Goal: Information Seeking & Learning: Learn about a topic

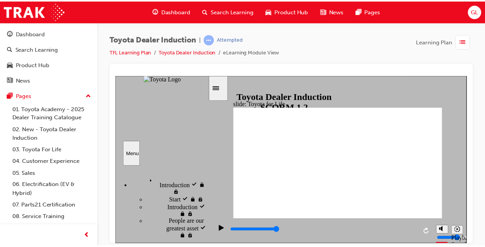
scroll to position [334, 0]
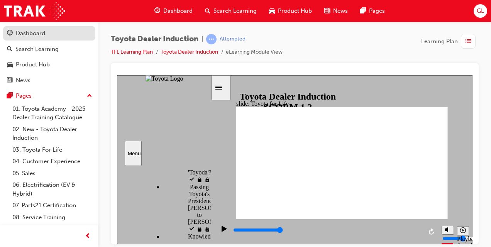
click at [34, 32] on div "Dashboard" at bounding box center [30, 33] width 29 height 9
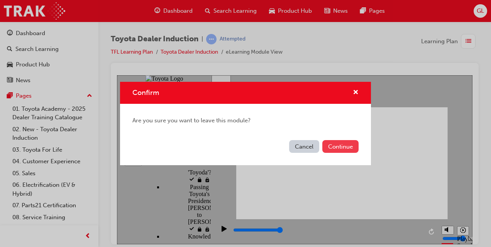
click at [336, 146] on button "Continue" at bounding box center [340, 146] width 36 height 13
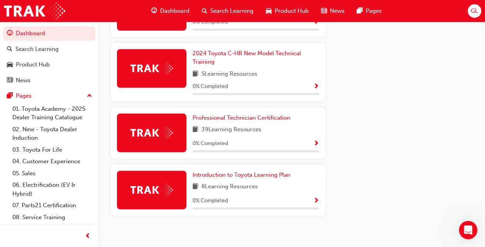
scroll to position [413, 0]
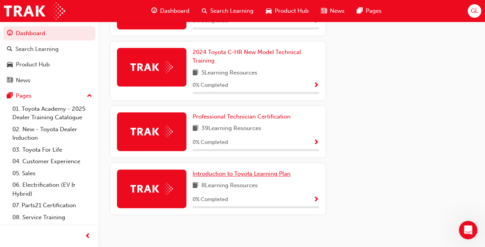
click at [253, 170] on span "Introduction to Toyota Learning Plan" at bounding box center [241, 173] width 98 height 7
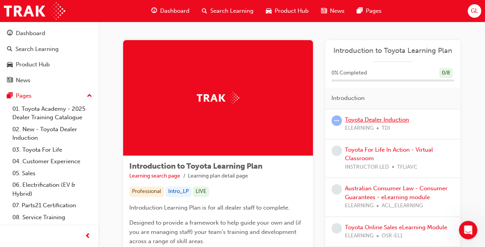
click at [385, 120] on link "Toyota Dealer Induction" at bounding box center [377, 119] width 64 height 7
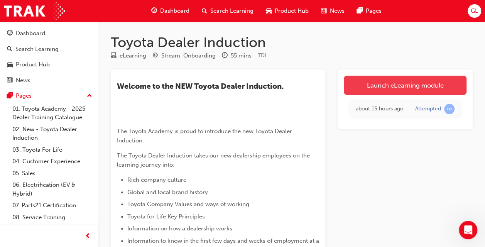
click at [403, 88] on link "Launch eLearning module" at bounding box center [405, 85] width 123 height 19
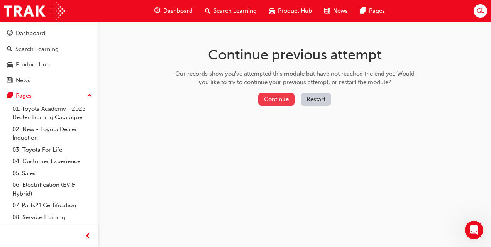
click at [283, 98] on button "Continue" at bounding box center [276, 99] width 36 height 13
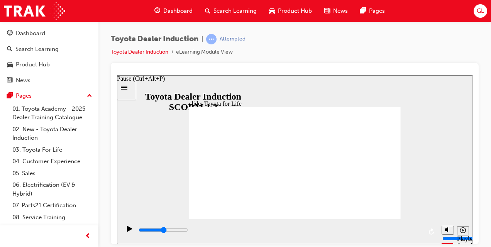
click at [128, 230] on icon "Pause (Ctrl+Alt+P)" at bounding box center [129, 228] width 5 height 6
click at [484, 232] on div "Toyota Dealer Induction | Attempted Toyota Dealer Induction eLearning Module Vi…" at bounding box center [245, 123] width 491 height 247
click at [124, 53] on link "Toyota Dealer Induction" at bounding box center [139, 52] width 57 height 7
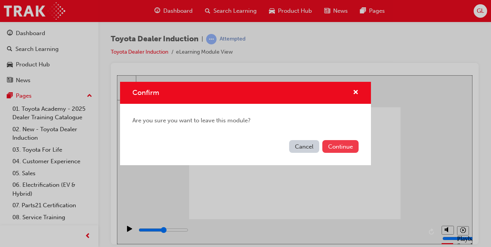
click at [329, 147] on button "Continue" at bounding box center [340, 146] width 36 height 13
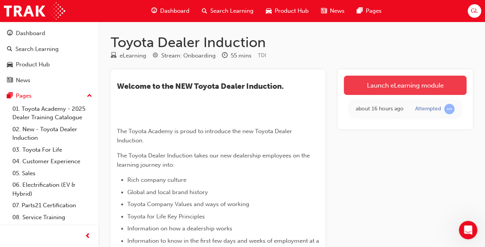
click at [404, 91] on link "Launch eLearning module" at bounding box center [405, 85] width 123 height 19
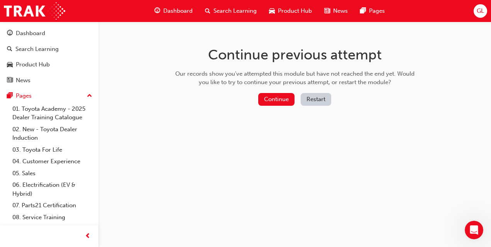
click at [313, 99] on button "Restart" at bounding box center [316, 99] width 30 height 13
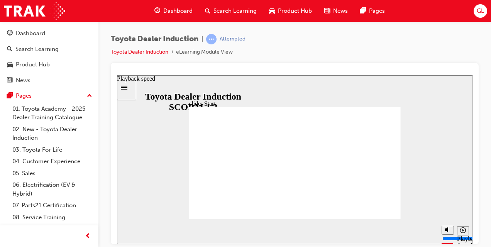
click at [463, 232] on icon "Playback speed" at bounding box center [463, 230] width 6 height 6
click at [485, 237] on div "Toyota Dealer Induction | Attempted Toyota Dealer Induction eLearning Module Vi…" at bounding box center [245, 123] width 491 height 247
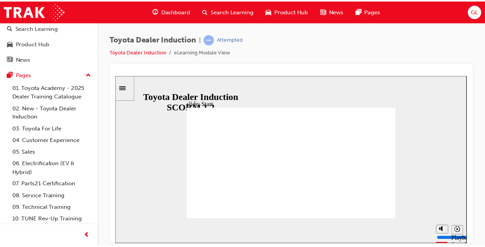
scroll to position [33, 0]
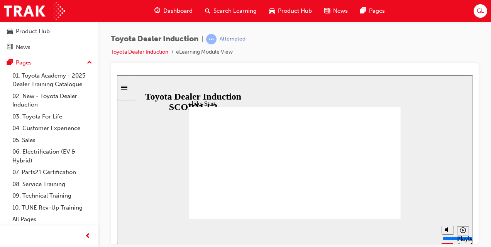
drag, startPoint x: 228, startPoint y: 156, endPoint x: 240, endPoint y: 115, distance: 42.9
click at [132, 236] on section "Playback Speed 2 1.75 1.5 1.25" at bounding box center [294, 231] width 355 height 25
click at [140, 235] on section "Playback Speed 2 1.75 1.5 1.25" at bounding box center [294, 231] width 355 height 25
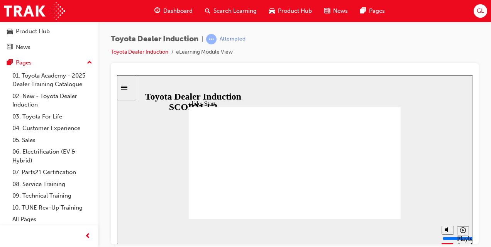
click at [182, 182] on div "slide: Start TOYOTA DEALER INDUCTION START START TOYOTA DEALER INDUCTION START …" at bounding box center [294, 159] width 355 height 169
click at [130, 53] on link "Toyota Dealer Induction" at bounding box center [139, 52] width 57 height 7
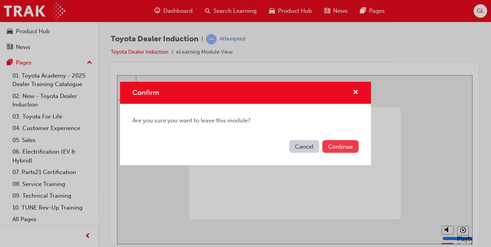
click at [326, 146] on button "Continue" at bounding box center [340, 146] width 36 height 13
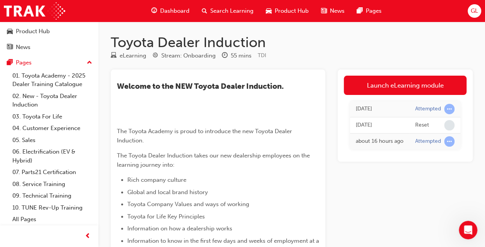
click at [181, 15] on span "Dashboard" at bounding box center [174, 11] width 29 height 9
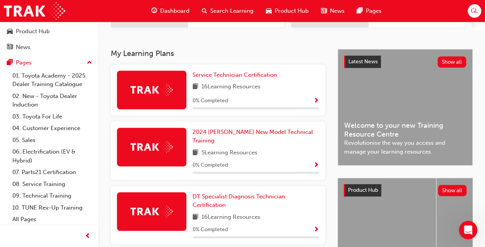
scroll to position [165, 0]
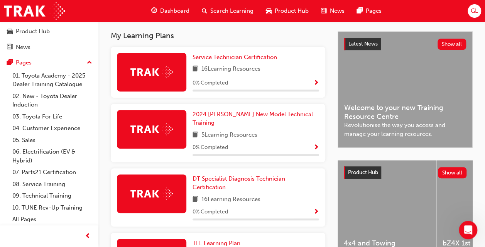
drag, startPoint x: 484, startPoint y: 75, endPoint x: 484, endPoint y: 86, distance: 11.2
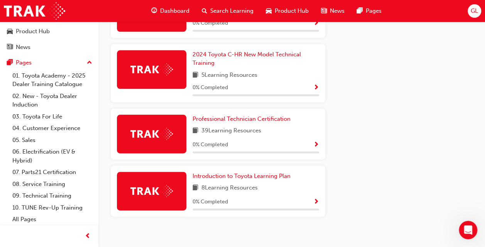
scroll to position [413, 0]
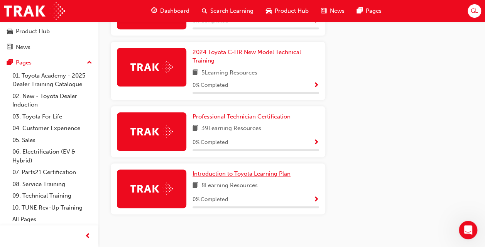
click at [223, 171] on span "Introduction to Toyota Learning Plan" at bounding box center [241, 173] width 98 height 7
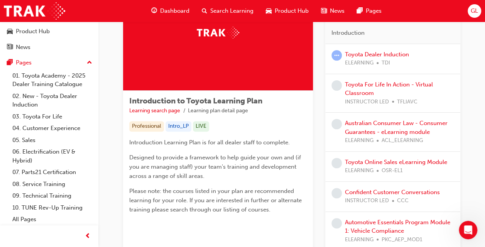
scroll to position [68, 0]
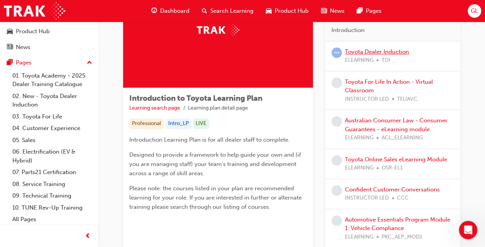
drag, startPoint x: 369, startPoint y: 45, endPoint x: 368, endPoint y: 52, distance: 7.4
click at [368, 52] on div "Toyota Dealer Induction ELEARNING TDI" at bounding box center [392, 56] width 135 height 30
click at [366, 50] on link "Toyota Dealer Induction" at bounding box center [377, 51] width 64 height 7
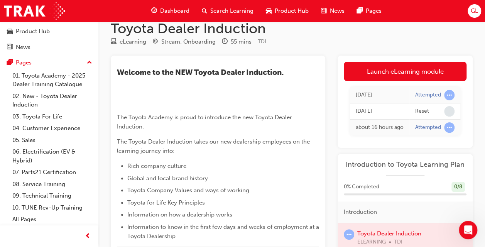
scroll to position [6, 0]
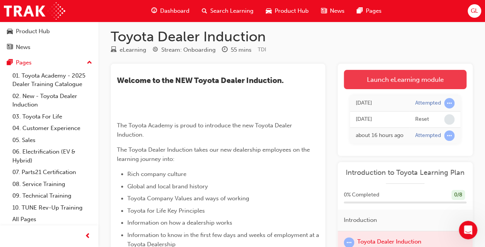
click at [387, 78] on link "Launch eLearning module" at bounding box center [405, 79] width 123 height 19
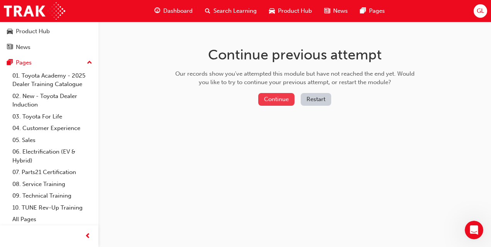
click at [273, 99] on button "Continue" at bounding box center [276, 99] width 36 height 13
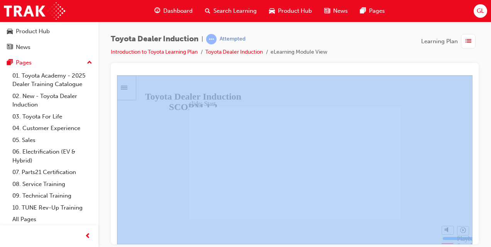
drag, startPoint x: 490, startPoint y: 53, endPoint x: 490, endPoint y: 90, distance: 37.0
click at [490, 90] on html "Your version of Internet Explorer is outdated and not supported. Please upgrade…" at bounding box center [245, 123] width 491 height 247
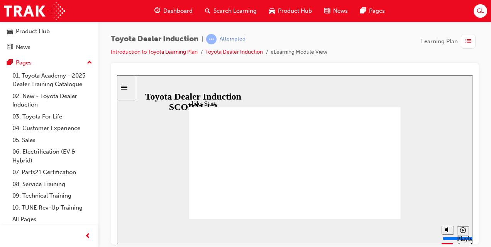
click at [230, 219] on section "Playback Speed 2 1.75 1.5 1.25" at bounding box center [294, 231] width 355 height 25
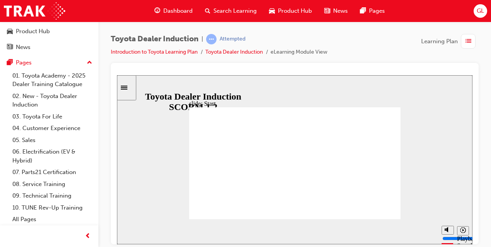
click at [230, 219] on section "Playback Speed 2 1.75 1.5 1.25" at bounding box center [294, 231] width 355 height 25
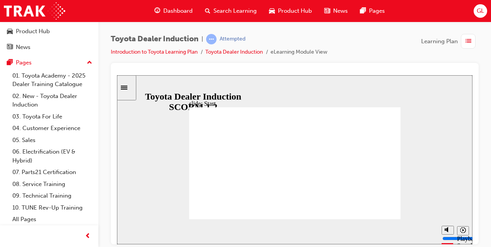
click at [230, 219] on section "Playback Speed 2 1.75 1.5 1.25" at bounding box center [294, 231] width 355 height 25
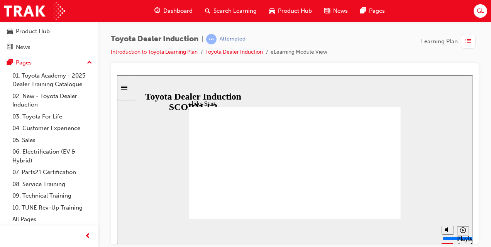
drag, startPoint x: 230, startPoint y: 218, endPoint x: 338, endPoint y: 119, distance: 146.9
click at [338, 119] on div "slide: Start TOYOTA DEALER INDUCTION START START TOYOTA DEALER INDUCTION START …" at bounding box center [294, 159] width 355 height 169
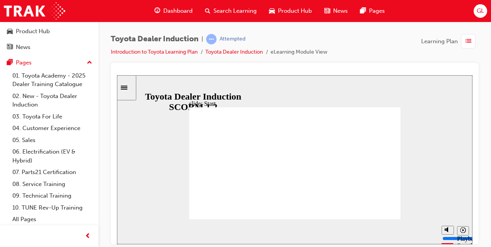
click at [127, 87] on icon "Sidebar Toggle" at bounding box center [124, 87] width 7 height 4
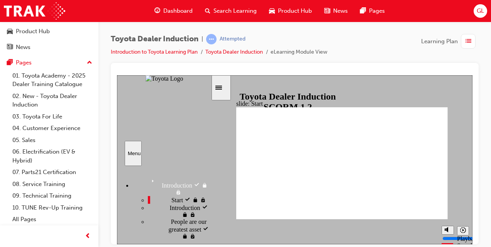
click at [169, 210] on span "Introduction" at bounding box center [184, 206] width 30 height 7
click at [208, 177] on div "sidebar" at bounding box center [164, 175] width 94 height 10
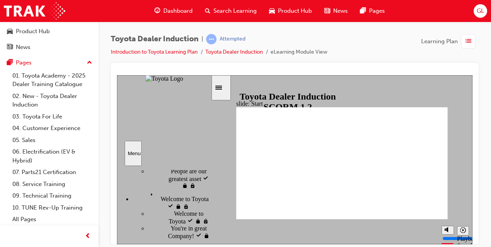
scroll to position [64, 0]
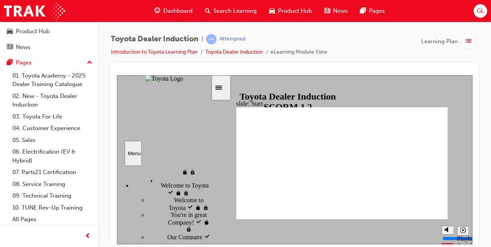
drag, startPoint x: 208, startPoint y: 179, endPoint x: 208, endPoint y: 188, distance: 9.6
click at [208, 188] on div "Introduction Introduction Start visited Start" at bounding box center [164, 202] width 94 height 74
click at [190, 189] on div "Welcome to Toyota Welcome to Toyota" at bounding box center [171, 186] width 78 height 21
click at [207, 186] on div "Welcome to Toyota Welcome to Toyota" at bounding box center [171, 186] width 78 height 21
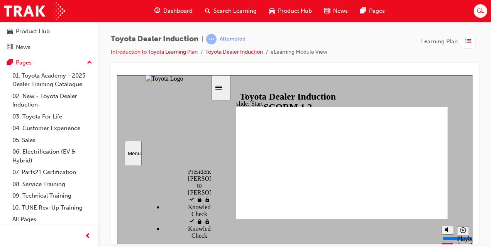
scroll to position [368, 0]
drag, startPoint x: 209, startPoint y: 187, endPoint x: 203, endPoint y: 236, distance: 49.8
click at [203, 236] on div "Introduction Introduction Start visited Start" at bounding box center [164, 202] width 94 height 74
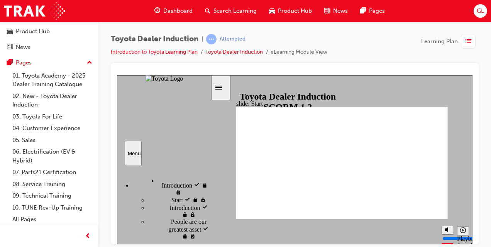
drag, startPoint x: 208, startPoint y: 180, endPoint x: 216, endPoint y: 162, distance: 19.7
click at [216, 162] on div "slide: Start TOYOTA DEALER INDUCTION START START TOYOTA DEALER INDUCTION START …" at bounding box center [294, 159] width 355 height 169
click at [166, 176] on div "Introduction Introduction" at bounding box center [171, 186] width 78 height 20
click at [171, 227] on span "People are our greatest asset" at bounding box center [191, 225] width 40 height 14
click at [209, 240] on section "Menu Introduction Introduction Start visited Start" at bounding box center [164, 159] width 95 height 169
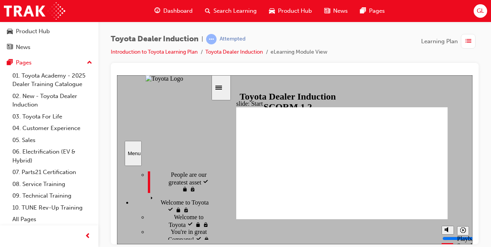
scroll to position [50, 0]
drag, startPoint x: 208, startPoint y: 180, endPoint x: 208, endPoint y: 201, distance: 20.8
click at [208, 194] on div "sidebar" at bounding box center [164, 182] width 94 height 24
click at [147, 196] on icon "Menu" at bounding box center [153, 195] width 12 height 12
click at [192, 220] on div "Welcome to Toyota Welcome to Toyota" at bounding box center [179, 217] width 63 height 15
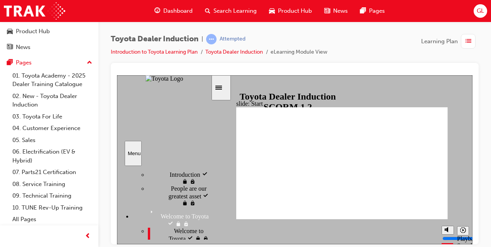
scroll to position [30, 0]
drag, startPoint x: 210, startPoint y: 204, endPoint x: 213, endPoint y: 196, distance: 7.8
click at [213, 196] on div "slide: Start TOYOTA DEALER INDUCTION START START TOYOTA DEALER INDUCTION START …" at bounding box center [294, 159] width 355 height 169
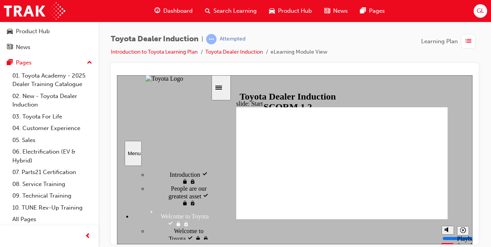
click at [207, 194] on div "sidebar" at bounding box center [164, 182] width 94 height 24
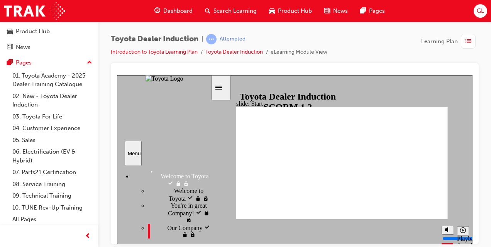
drag, startPoint x: 207, startPoint y: 203, endPoint x: 205, endPoint y: 220, distance: 17.4
click at [205, 220] on div "Introduction visited Introduction Start visited Start" at bounding box center [164, 202] width 94 height 74
click at [163, 237] on icon "Menu" at bounding box center [169, 243] width 12 height 12
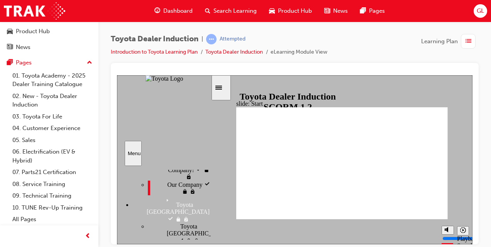
scroll to position [119, 0]
drag, startPoint x: 208, startPoint y: 190, endPoint x: 208, endPoint y: 197, distance: 7.3
click at [208, 180] on div "sidebar" at bounding box center [164, 175] width 94 height 10
click at [198, 242] on div "Japan Japan" at bounding box center [179, 249] width 63 height 15
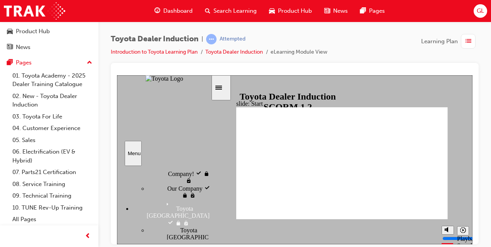
scroll to position [115, 0]
drag, startPoint x: 208, startPoint y: 192, endPoint x: 208, endPoint y: 201, distance: 8.9
click at [208, 181] on div "sidebar" at bounding box center [164, 175] width 94 height 11
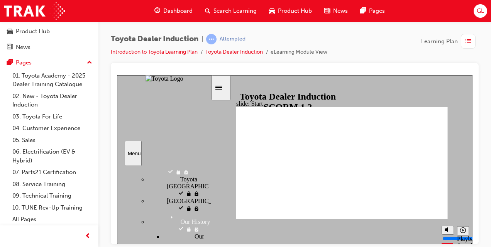
scroll to position [168, 0]
drag, startPoint x: 208, startPoint y: 200, endPoint x: 206, endPoint y: 209, distance: 9.7
click at [206, 209] on div "Introduction visited Introduction Start visited Start" at bounding box center [164, 202] width 94 height 74
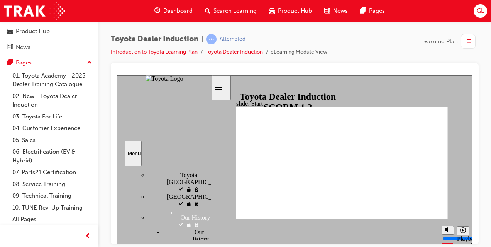
drag, startPoint x: 208, startPoint y: 208, endPoint x: 208, endPoint y: 219, distance: 10.4
click at [208, 181] on div "sidebar" at bounding box center [164, 175] width 94 height 11
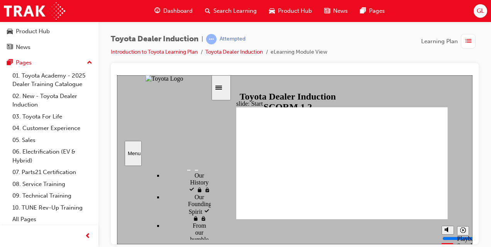
scroll to position [201, 0]
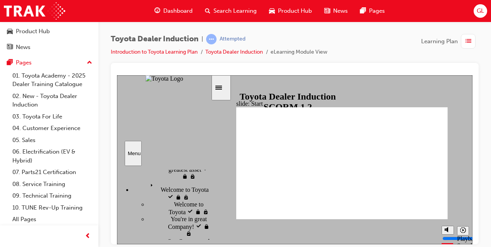
click at [207, 175] on div "sidebar" at bounding box center [164, 172] width 94 height 5
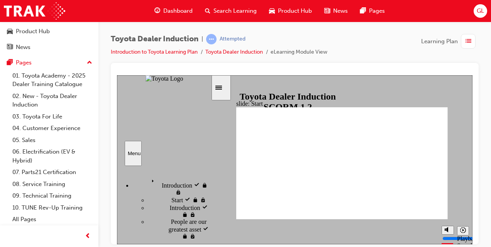
drag, startPoint x: 210, startPoint y: 176, endPoint x: 210, endPoint y: 171, distance: 5.4
click at [210, 171] on div "sidebar" at bounding box center [164, 172] width 94 height 5
drag, startPoint x: 207, startPoint y: 175, endPoint x: 208, endPoint y: 182, distance: 7.4
click at [208, 182] on div "Introduction visited Introduction" at bounding box center [171, 186] width 78 height 20
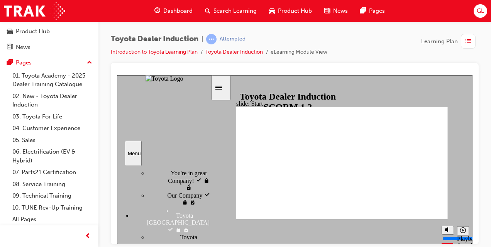
scroll to position [116, 0]
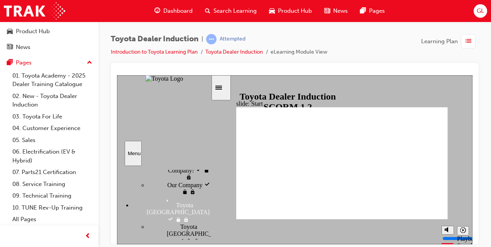
drag, startPoint x: 208, startPoint y: 173, endPoint x: 208, endPoint y: 182, distance: 8.5
click at [208, 174] on div "sidebar" at bounding box center [164, 172] width 94 height 4
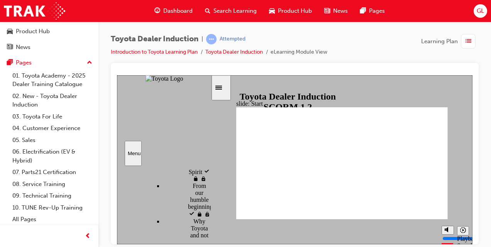
scroll to position [270, 0]
drag, startPoint x: 208, startPoint y: 180, endPoint x: 211, endPoint y: 190, distance: 10.4
click at [211, 190] on div "Introduction Introduction Start visited Start" at bounding box center [164, 202] width 95 height 74
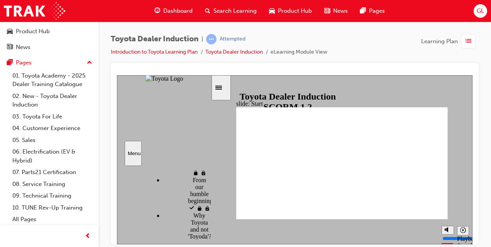
click at [212, 224] on div "slide: Start TOYOTA DEALER INDUCTION START START TOYOTA DEALER INDUCTION START …" at bounding box center [294, 159] width 355 height 169
drag, startPoint x: 208, startPoint y: 221, endPoint x: 208, endPoint y: 227, distance: 5.8
click at [208, 180] on div "sidebar" at bounding box center [164, 175] width 94 height 10
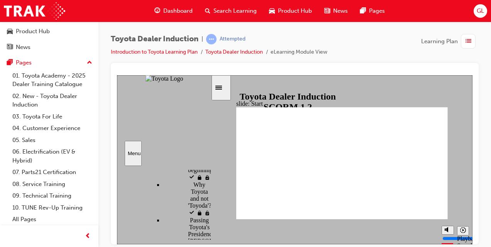
drag, startPoint x: 208, startPoint y: 225, endPoint x: 209, endPoint y: 231, distance: 6.2
click at [209, 180] on div "sidebar" at bounding box center [164, 175] width 94 height 10
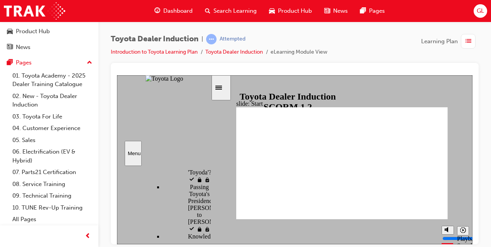
click at [208, 175] on div "sidebar" at bounding box center [164, 172] width 94 height 5
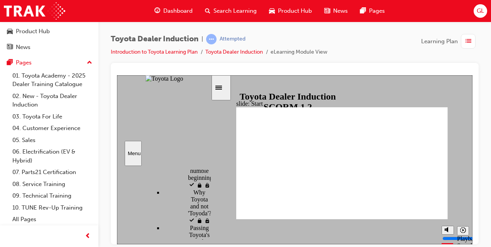
drag, startPoint x: 209, startPoint y: 198, endPoint x: 209, endPoint y: 205, distance: 6.9
drag, startPoint x: 210, startPoint y: 196, endPoint x: 209, endPoint y: 201, distance: 5.1
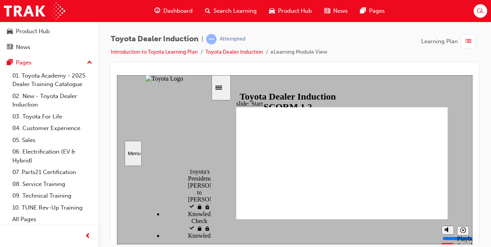
click at [209, 175] on div "sidebar" at bounding box center [164, 172] width 94 height 5
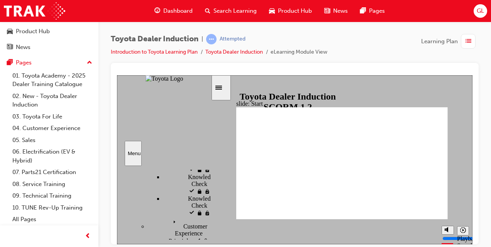
click at [207, 175] on div "sidebar" at bounding box center [164, 172] width 94 height 5
click at [484, 14] on div "GL" at bounding box center [480, 11] width 14 height 14
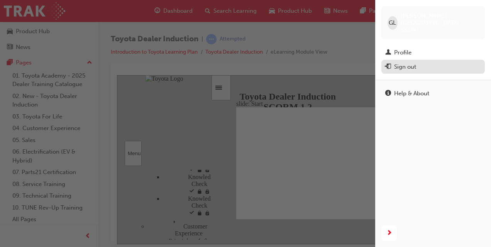
click at [402, 62] on div "Sign out" at bounding box center [405, 66] width 22 height 9
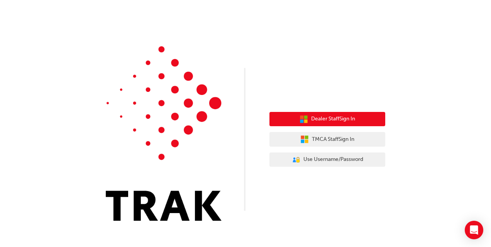
click at [326, 117] on span "Dealer Staff Sign In" at bounding box center [333, 119] width 44 height 9
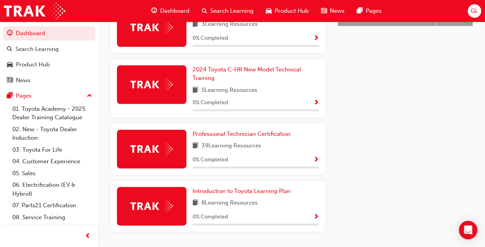
scroll to position [413, 0]
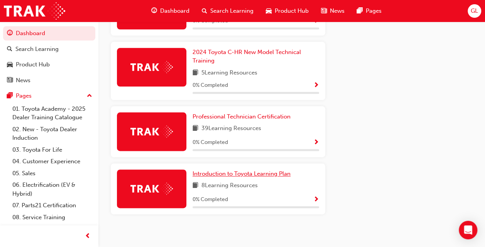
click at [268, 170] on span "Introduction to Toyota Learning Plan" at bounding box center [241, 173] width 98 height 7
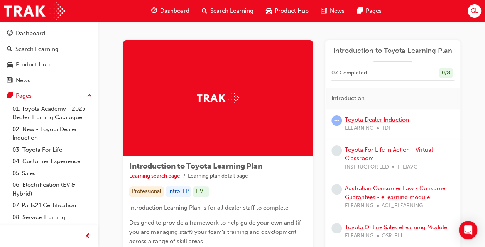
click at [369, 121] on link "Toyota Dealer Induction" at bounding box center [377, 119] width 64 height 7
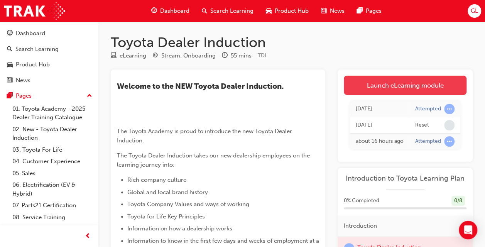
click at [393, 86] on link "Launch eLearning module" at bounding box center [405, 85] width 123 height 19
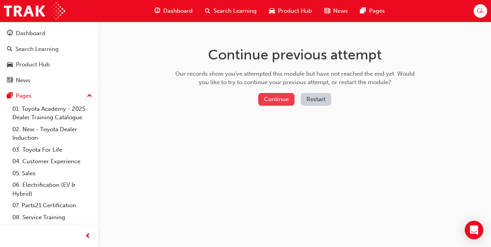
click at [284, 98] on button "Continue" at bounding box center [276, 99] width 36 height 13
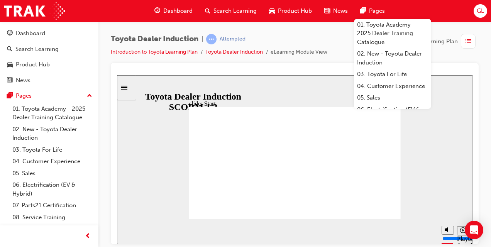
click at [421, 159] on div "slide: Start TOYOTA DEALER INDUCTION START START TOYOTA DEALER INDUCTION START …" at bounding box center [294, 159] width 355 height 169
click at [439, 126] on div "slide: Introduction As of [DATE], the term “Guest” is replaced with “Customer” …" at bounding box center [294, 159] width 355 height 169
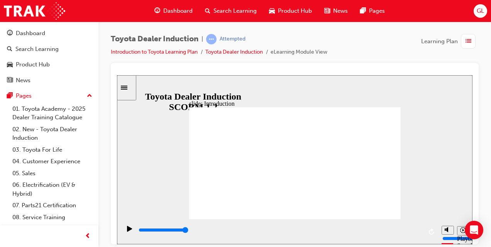
type input "7500"
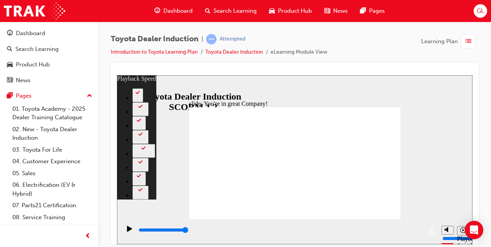
type input "156"
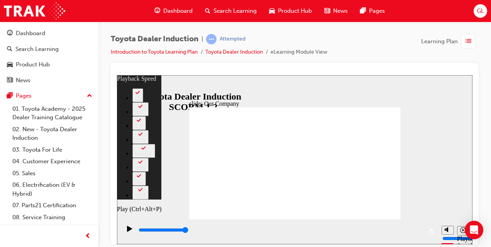
click at [124, 233] on div "Play (Ctrl+Alt+P)" at bounding box center [129, 231] width 13 height 13
type input "7500"
type input "156"
click at [467, 41] on span "list-icon" at bounding box center [468, 42] width 6 height 10
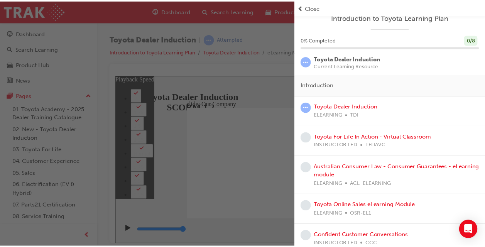
scroll to position [8, 0]
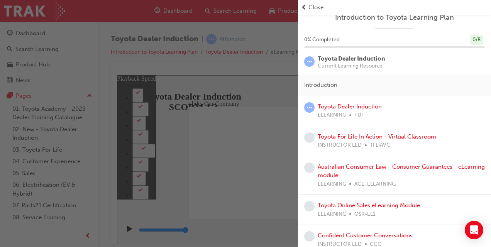
click at [313, 6] on span "Close" at bounding box center [315, 7] width 15 height 9
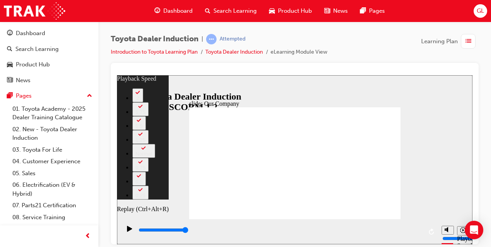
click at [431, 230] on icon "Replay (Ctrl+Alt+R)" at bounding box center [431, 231] width 5 height 6
type input "7500"
type input "156"
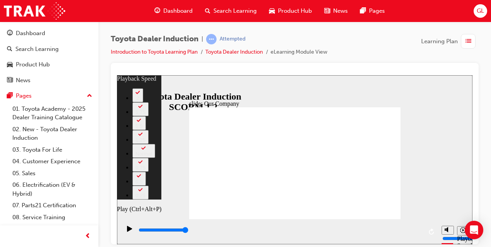
click at [127, 231] on icon "Play (Ctrl+Alt+P)" at bounding box center [129, 228] width 5 height 6
type input "7500"
type input "156"
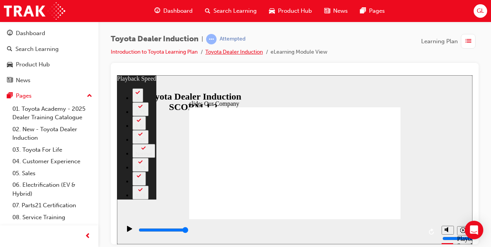
click at [242, 51] on link "Toyota Dealer Induction" at bounding box center [233, 52] width 57 height 7
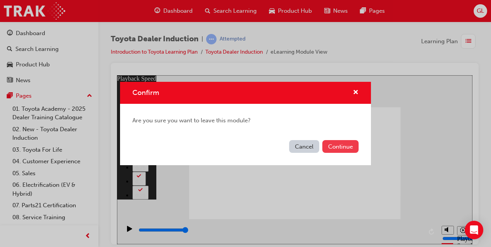
click at [335, 146] on button "Continue" at bounding box center [340, 146] width 36 height 13
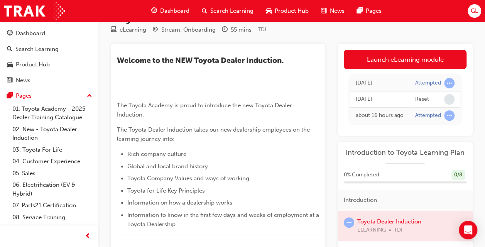
scroll to position [25, 0]
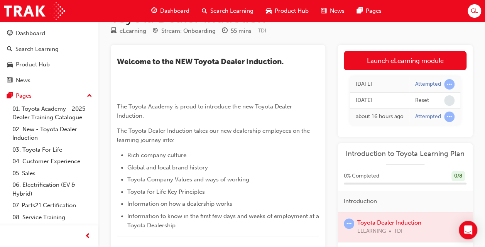
click at [363, 233] on div at bounding box center [405, 227] width 135 height 30
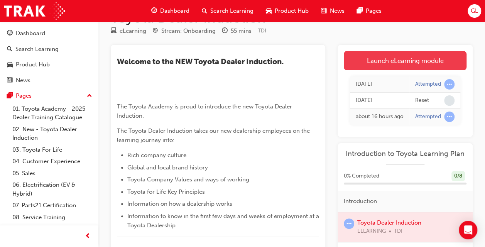
click at [390, 63] on link "Launch eLearning module" at bounding box center [405, 60] width 123 height 19
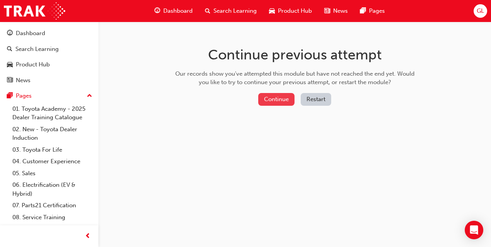
click at [275, 101] on button "Continue" at bounding box center [276, 99] width 36 height 13
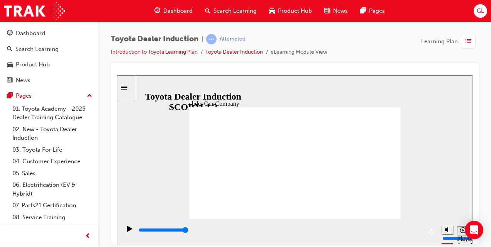
drag, startPoint x: 236, startPoint y: 194, endPoint x: 284, endPoint y: 196, distance: 47.9
drag, startPoint x: 293, startPoint y: 197, endPoint x: 344, endPoint y: 201, distance: 50.7
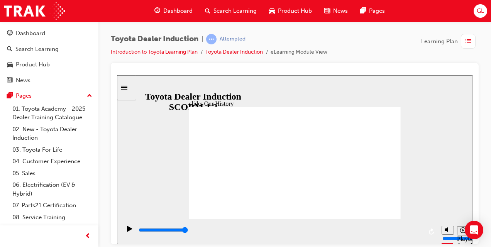
type input "7500"
click at [127, 231] on icon "Play (Ctrl+Alt+P)" at bounding box center [129, 228] width 5 height 6
click at [232, 49] on link "Toyota Dealer Induction" at bounding box center [233, 52] width 57 height 7
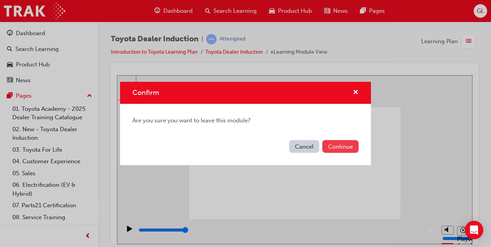
click at [341, 142] on button "Continue" at bounding box center [340, 146] width 36 height 13
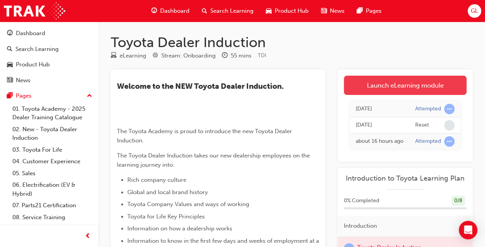
click at [387, 85] on link "Launch eLearning module" at bounding box center [405, 85] width 123 height 19
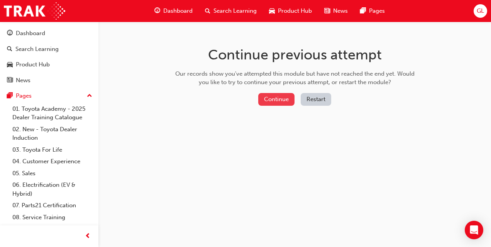
click at [280, 101] on button "Continue" at bounding box center [276, 99] width 36 height 13
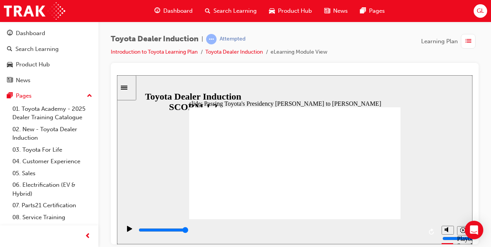
type input "5000"
radio input "true"
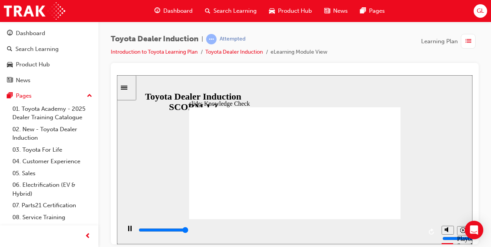
type input "5000"
radio input "true"
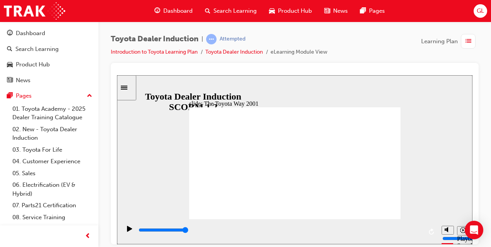
type input "19900"
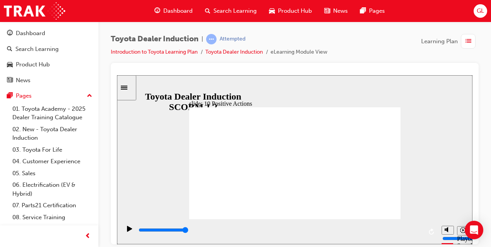
click at [236, 50] on link "Toyota Dealer Induction" at bounding box center [233, 52] width 57 height 7
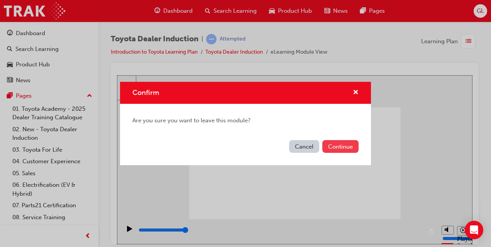
click at [333, 146] on button "Continue" at bounding box center [340, 146] width 36 height 13
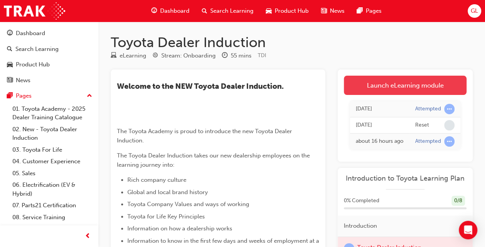
click at [369, 89] on link "Launch eLearning module" at bounding box center [405, 85] width 123 height 19
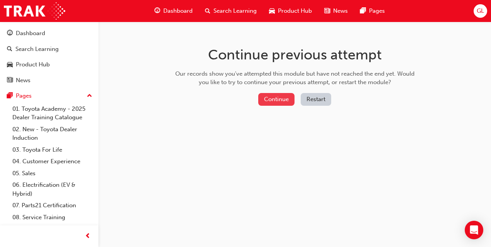
click at [280, 99] on button "Continue" at bounding box center [276, 99] width 36 height 13
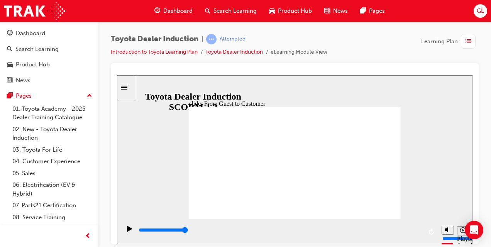
click at [128, 231] on icon "Pause (Ctrl+Alt+P)" at bounding box center [129, 227] width 3 height 5
type input "27200"
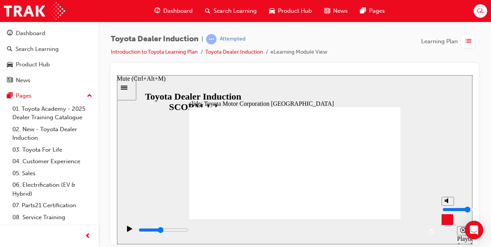
type input "5"
click at [447, 207] on input "volume" at bounding box center [467, 209] width 50 height 6
click at [127, 231] on icon "Play (Ctrl+Alt+P)" at bounding box center [129, 228] width 5 height 6
type input "38100"
type input "2"
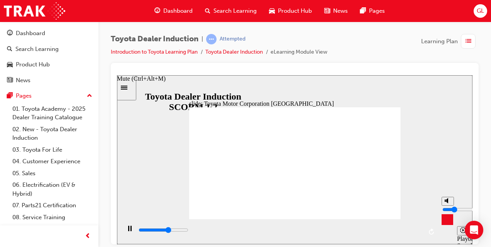
type input "38300"
type input "2"
click at [448, 212] on input "volume" at bounding box center [467, 209] width 50 height 6
click at [468, 41] on span "list-icon" at bounding box center [468, 42] width 6 height 10
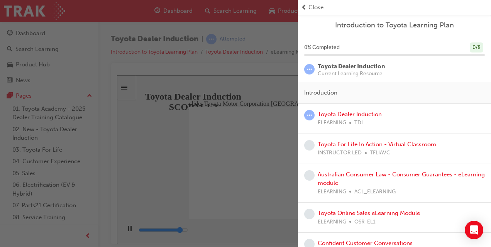
click at [277, 31] on div "button" at bounding box center [149, 123] width 298 height 247
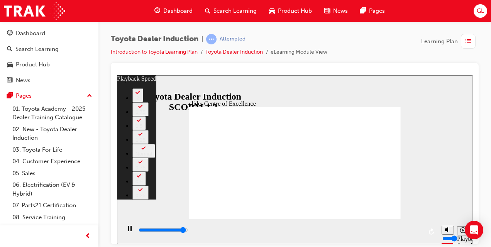
type input "14500"
type input "0"
type input "14700"
type input "0"
type input "15000"
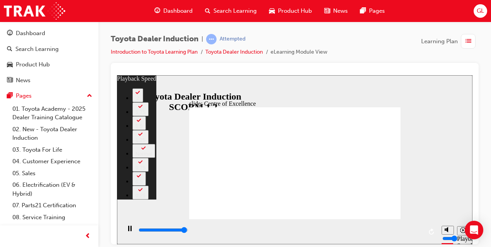
type input "0"
type input "15200"
type input "1"
type input "15300"
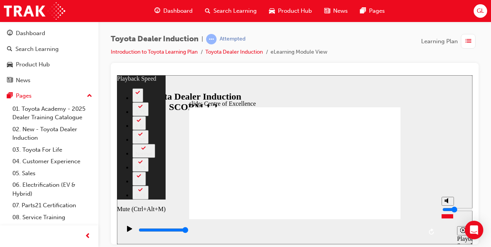
click at [446, 210] on input "volume" at bounding box center [467, 209] width 50 height 6
click at [450, 210] on input "volume" at bounding box center [467, 209] width 50 height 6
click at [448, 211] on input "volume" at bounding box center [467, 209] width 50 height 6
type input "46"
type input "1"
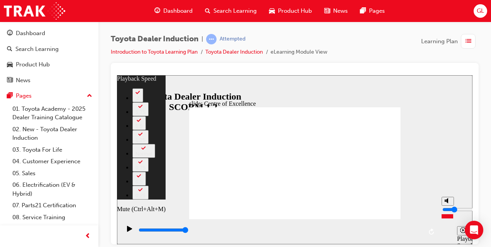
type input "46"
type input "1"
type input "2"
type input "46"
type input "2"
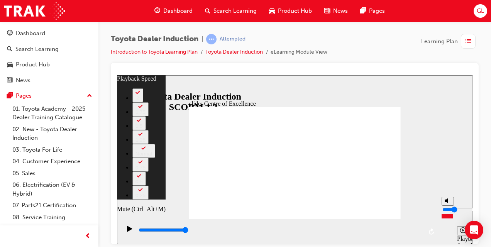
type input "46"
type input "3"
type input "46"
type input "3"
type input "46"
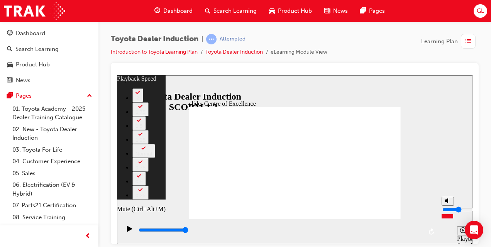
type input "4"
type input "46"
type input "4"
type input "47"
drag, startPoint x: 448, startPoint y: 215, endPoint x: 449, endPoint y: 210, distance: 5.6
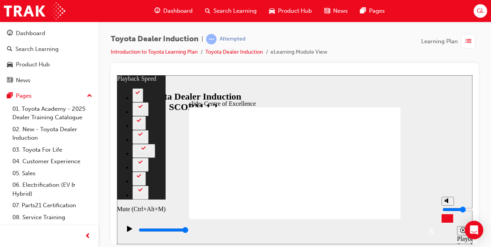
type input "4"
click at [449, 210] on input "volume" at bounding box center [467, 209] width 50 height 6
type input "142"
type input "3"
type input "142"
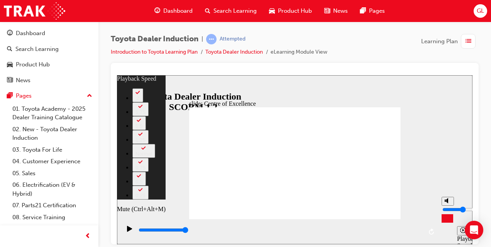
type input "3"
type input "144"
type input "3"
click at [448, 211] on input "volume" at bounding box center [467, 209] width 50 height 6
type input "162"
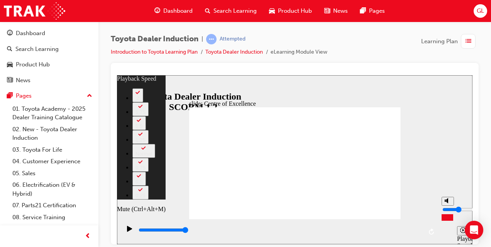
type input "2"
type input "162"
type input "2"
type input "164"
type input "2"
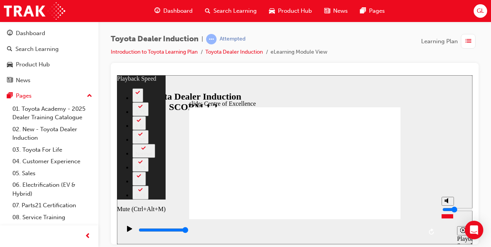
click at [448, 212] on input "volume" at bounding box center [467, 209] width 50 height 6
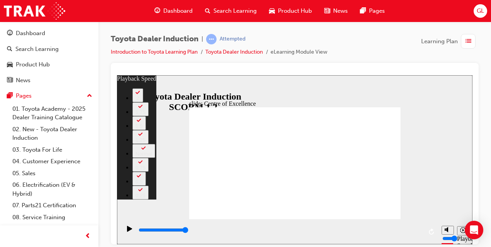
drag, startPoint x: 434, startPoint y: 185, endPoint x: 391, endPoint y: 105, distance: 90.3
click at [391, 105] on div "slide: Centre of Excellence Rectangle 2 playback speed 2 1.75 1.5 1.25 Normal 0…" at bounding box center [294, 159] width 355 height 169
type input "248"
click at [468, 38] on span "list-icon" at bounding box center [468, 42] width 6 height 10
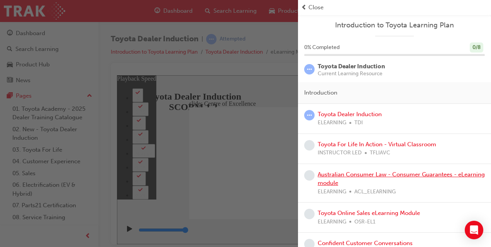
click at [351, 174] on link "Australian Consumer Law - Consumer Guarantees - eLearning module" at bounding box center [400, 179] width 167 height 16
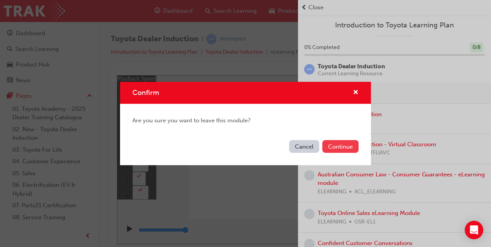
click at [337, 147] on button "Continue" at bounding box center [340, 146] width 36 height 13
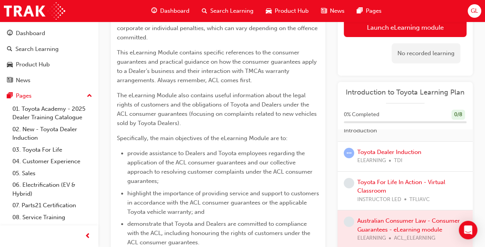
scroll to position [139, 0]
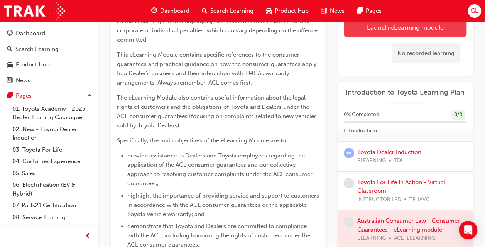
click at [377, 28] on link "Launch eLearning module" at bounding box center [405, 27] width 123 height 19
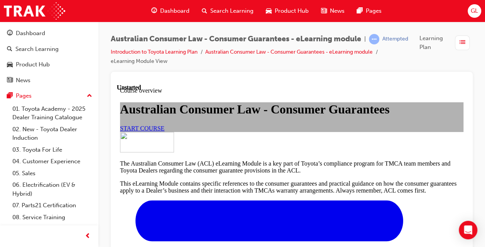
click at [164, 132] on link "START COURSE" at bounding box center [142, 128] width 44 height 7
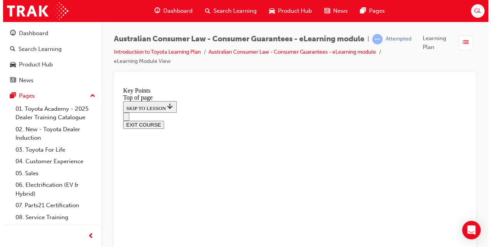
scroll to position [61, 0]
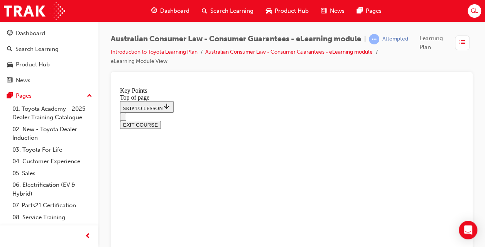
click at [462, 40] on span "list-icon" at bounding box center [462, 43] width 6 height 10
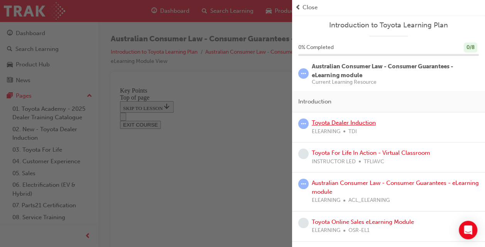
click at [329, 122] on link "Toyota Dealer Induction" at bounding box center [344, 122] width 64 height 7
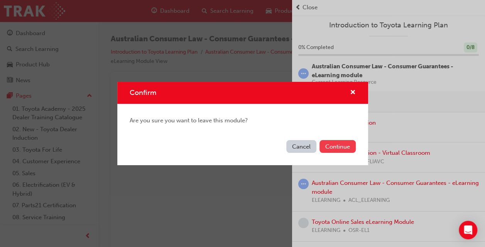
click at [326, 149] on button "Continue" at bounding box center [337, 146] width 36 height 13
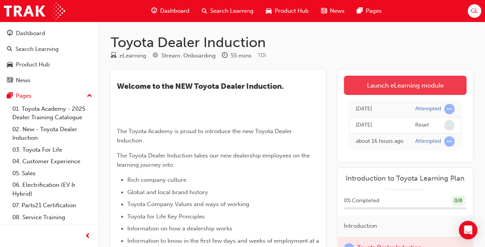
click at [378, 85] on link "Launch eLearning module" at bounding box center [405, 85] width 123 height 19
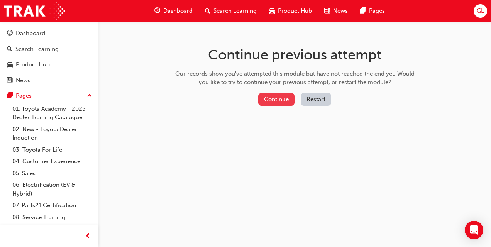
click at [267, 101] on button "Continue" at bounding box center [276, 99] width 36 height 13
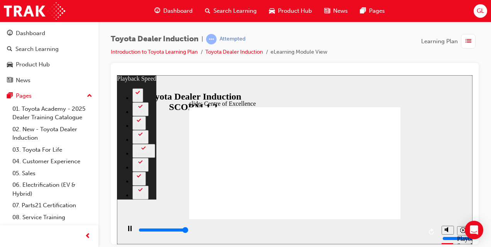
type input "15300"
type input "4"
type input "5"
type input "4"
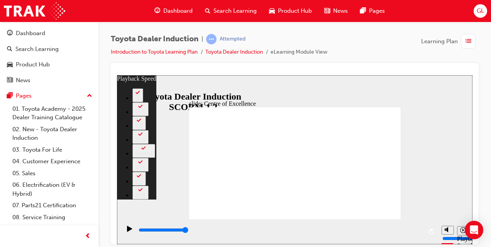
type input "5"
type input "6"
type input "3"
type input "6"
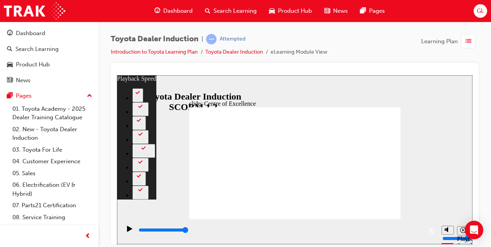
type input "3"
type input "8"
type input "1"
type input "8"
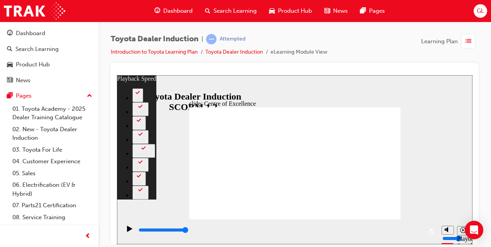
type input "1"
type input "248"
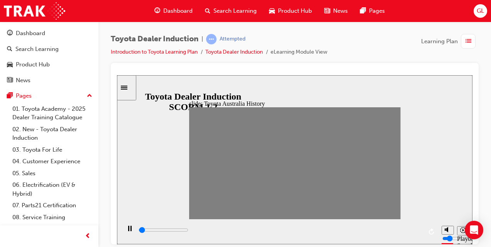
drag, startPoint x: 196, startPoint y: 163, endPoint x: 202, endPoint y: 162, distance: 6.2
drag, startPoint x: 204, startPoint y: 165, endPoint x: 214, endPoint y: 165, distance: 10.0
drag, startPoint x: 216, startPoint y: 164, endPoint x: 225, endPoint y: 163, distance: 8.5
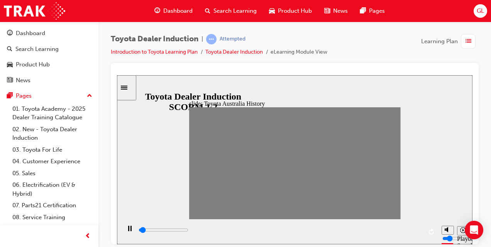
drag, startPoint x: 224, startPoint y: 165, endPoint x: 236, endPoint y: 165, distance: 12.3
drag, startPoint x: 235, startPoint y: 161, endPoint x: 243, endPoint y: 165, distance: 8.5
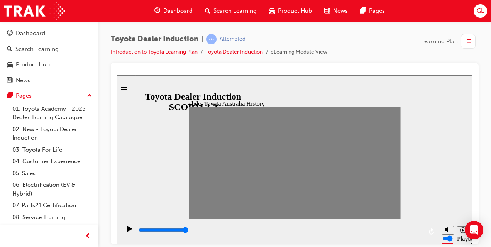
drag, startPoint x: 235, startPoint y: 164, endPoint x: 244, endPoint y: 164, distance: 9.3
drag, startPoint x: 245, startPoint y: 163, endPoint x: 256, endPoint y: 163, distance: 11.6
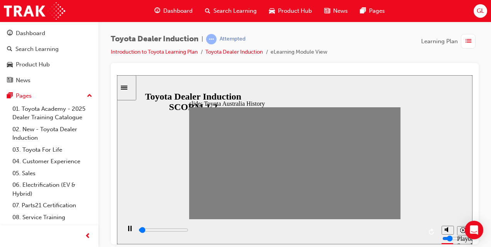
drag, startPoint x: 255, startPoint y: 164, endPoint x: 264, endPoint y: 165, distance: 8.9
drag, startPoint x: 263, startPoint y: 165, endPoint x: 275, endPoint y: 166, distance: 12.4
drag, startPoint x: 272, startPoint y: 165, endPoint x: 282, endPoint y: 165, distance: 10.1
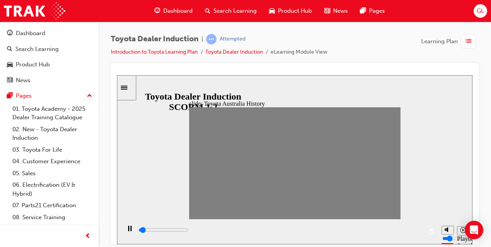
drag, startPoint x: 284, startPoint y: 162, endPoint x: 292, endPoint y: 162, distance: 8.5
drag, startPoint x: 292, startPoint y: 165, endPoint x: 301, endPoint y: 165, distance: 8.9
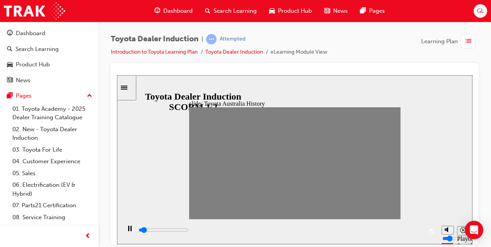
drag, startPoint x: 302, startPoint y: 165, endPoint x: 313, endPoint y: 165, distance: 10.8
drag, startPoint x: 313, startPoint y: 165, endPoint x: 323, endPoint y: 164, distance: 10.1
drag, startPoint x: 324, startPoint y: 162, endPoint x: 333, endPoint y: 162, distance: 8.9
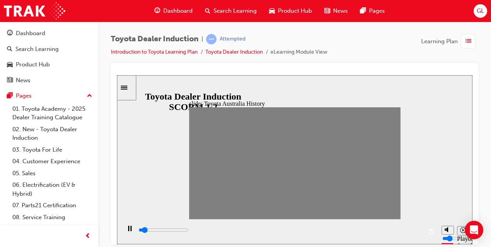
drag, startPoint x: 330, startPoint y: 163, endPoint x: 339, endPoint y: 163, distance: 8.5
drag, startPoint x: 341, startPoint y: 164, endPoint x: 348, endPoint y: 165, distance: 7.0
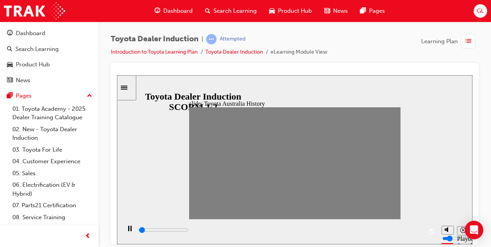
drag, startPoint x: 350, startPoint y: 165, endPoint x: 371, endPoint y: 166, distance: 22.0
type input "0"
type input "17"
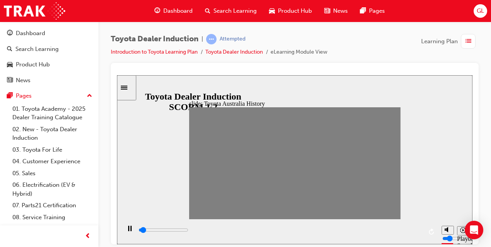
drag, startPoint x: 370, startPoint y: 163, endPoint x: 363, endPoint y: 166, distance: 8.0
type input "0"
type input "18"
drag, startPoint x: 360, startPoint y: 164, endPoint x: 368, endPoint y: 166, distance: 8.1
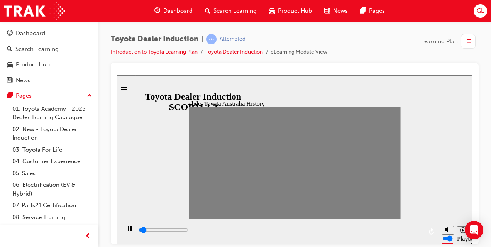
type input "0"
type input "17"
drag, startPoint x: 370, startPoint y: 164, endPoint x: 363, endPoint y: 166, distance: 7.8
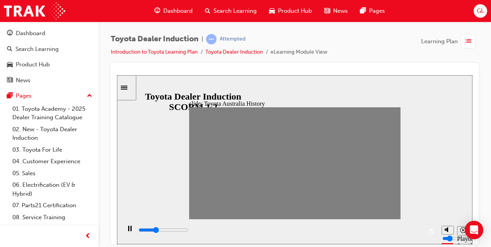
type input "0"
type input "16"
drag, startPoint x: 363, startPoint y: 162, endPoint x: 354, endPoint y: 165, distance: 8.9
type input "0"
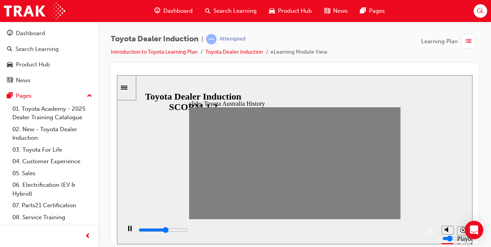
type input "17"
type input "0"
type input "18"
drag, startPoint x: 353, startPoint y: 165, endPoint x: 375, endPoint y: 168, distance: 22.5
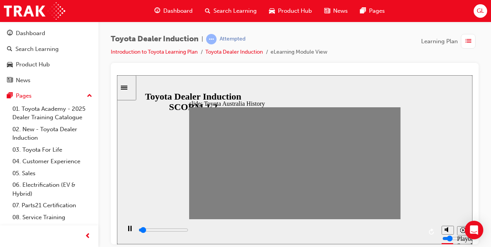
drag, startPoint x: 370, startPoint y: 164, endPoint x: 378, endPoint y: 167, distance: 8.1
drag, startPoint x: 383, startPoint y: 164, endPoint x: 390, endPoint y: 164, distance: 7.3
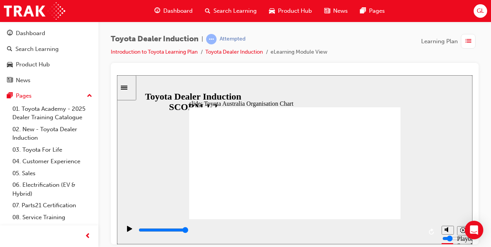
type input "5000"
radio input "true"
type input "5000"
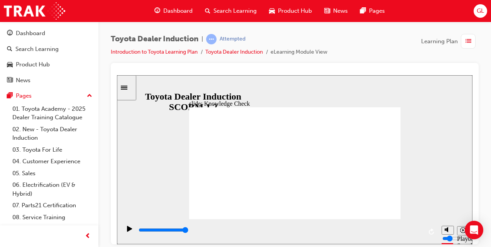
radio input "true"
type input "5000"
radio input "true"
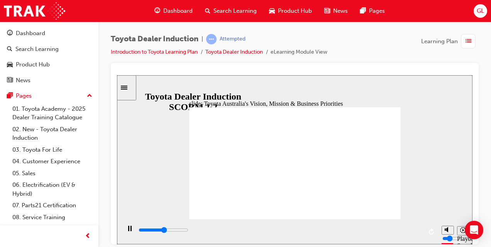
type input "1800"
type input "9200"
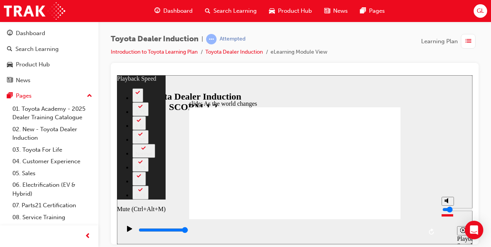
click at [448, 212] on input "volume" at bounding box center [467, 209] width 50 height 6
type input "26"
type input "2"
type input "26"
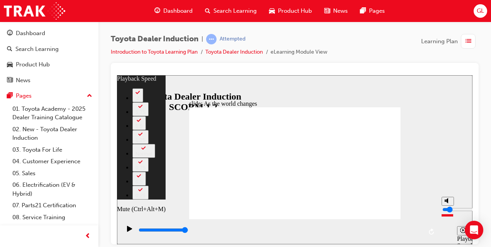
type input "2"
type input "3"
type input "26"
type input "3"
type input "28"
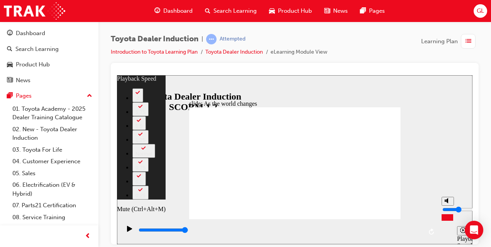
type input "2"
type input "28"
type input "2"
type input "30"
type input "3"
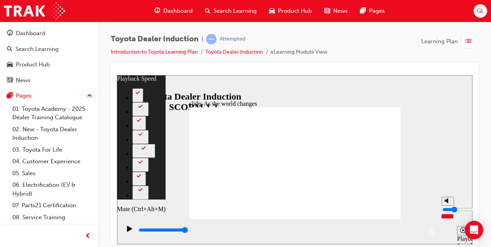
type input "30"
type input "3"
type input "31"
type input "3"
click at [447, 212] on input "volume" at bounding box center [467, 209] width 50 height 6
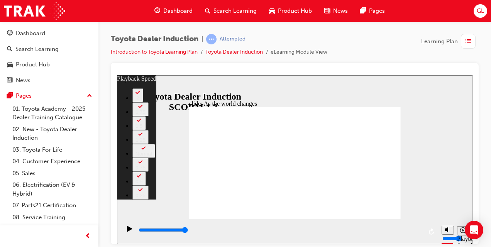
type input "128"
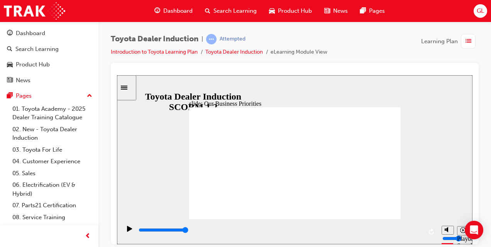
drag, startPoint x: 375, startPoint y: 209, endPoint x: 304, endPoint y: 185, distance: 74.7
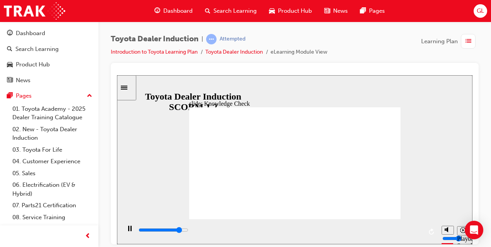
type input "5000"
type input "h"
type input "ha"
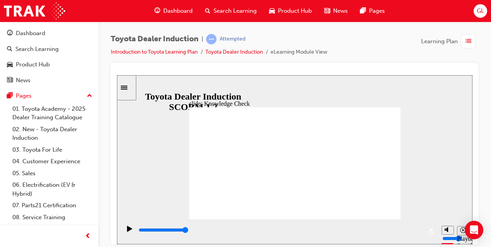
type input "ha"
type input "hap"
type input "happ"
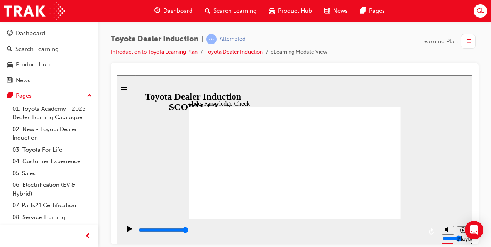
type input "happi"
type input "happin"
type input "happine"
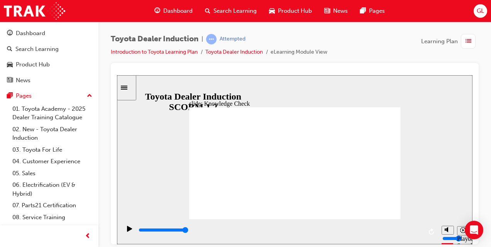
type input "happine"
type input "happines"
type input "happiness"
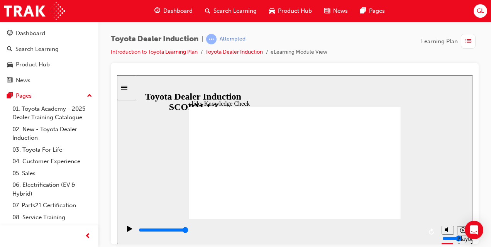
type input "happiness"
type input "5000"
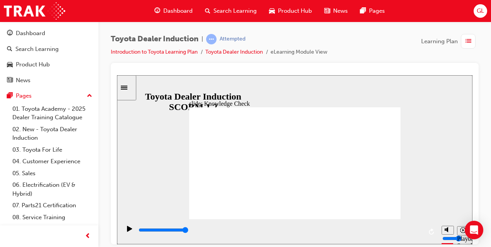
type input "m"
type input "mo"
type input "mov"
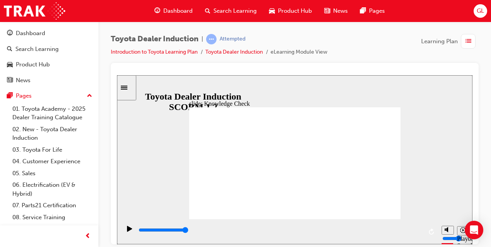
type input "mov"
type input "move"
type input "moved"
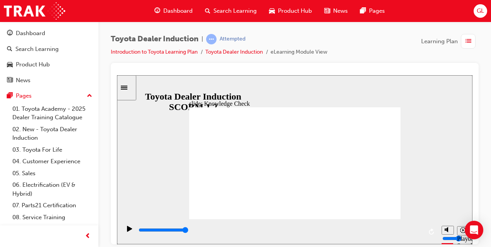
type input "moved"
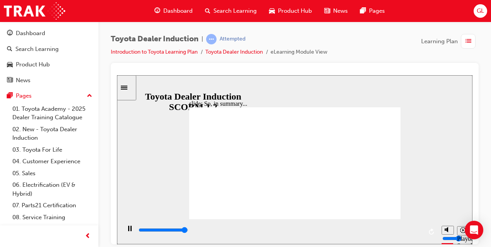
type input "6500"
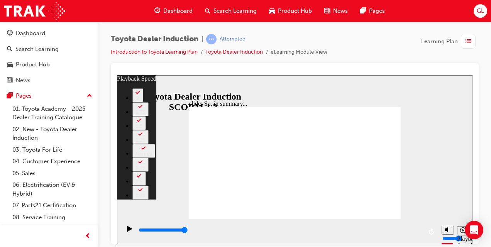
type input "128"
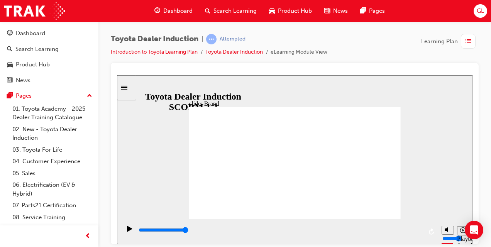
click at [130, 90] on div "Sidebar Toggle" at bounding box center [126, 87] width 13 height 6
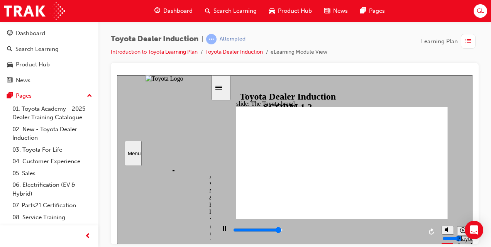
scroll to position [947, 0]
drag, startPoint x: 207, startPoint y: 172, endPoint x: 207, endPoint y: 242, distance: 69.4
click at [207, 242] on section "Menu Introduction visited Introduction Start Start" at bounding box center [164, 159] width 95 height 169
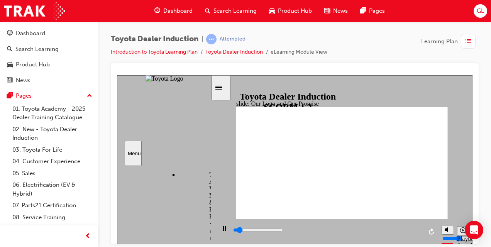
click at [208, 174] on div "sidebar" at bounding box center [164, 172] width 94 height 4
drag, startPoint x: 208, startPoint y: 236, endPoint x: 208, endPoint y: 243, distance: 6.2
click at [208, 243] on section "Menu Introduction visited Introduction Start Start" at bounding box center [164, 159] width 95 height 169
drag, startPoint x: 209, startPoint y: 237, endPoint x: 205, endPoint y: 248, distance: 11.1
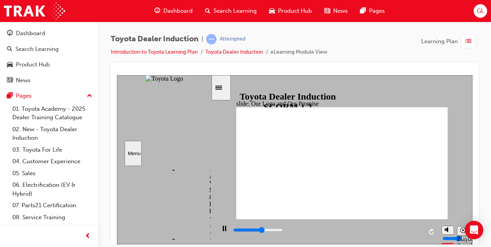
click at [205, 244] on html "slide: Our Logo and Our Promise Showroom Browsing 22.jpg Rectangle 10 Vehicle I…" at bounding box center [294, 159] width 355 height 169
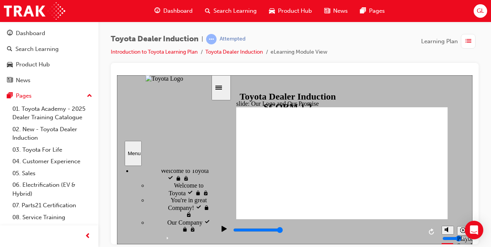
scroll to position [0, 0]
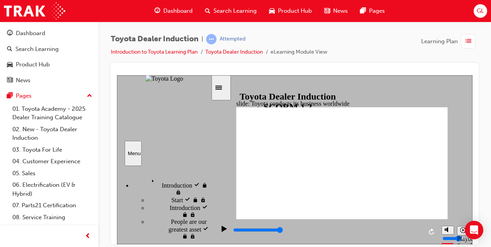
type input "8400"
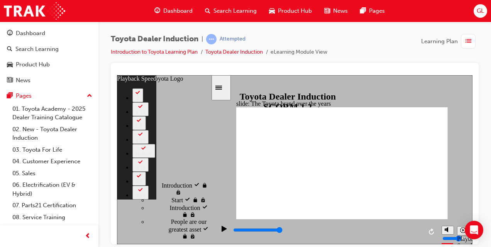
type input "165"
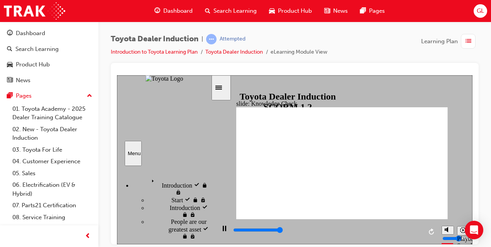
type input "5000"
radio input "true"
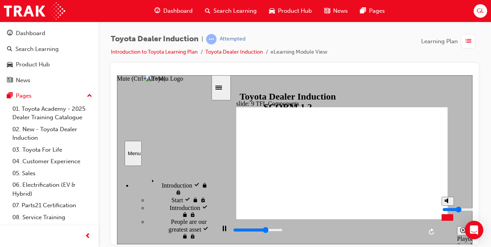
type input "9200"
type input "6"
type input "9500"
type input "6"
click at [447, 206] on input "volume" at bounding box center [467, 209] width 50 height 6
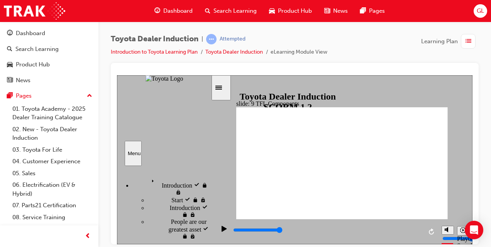
type input "10800"
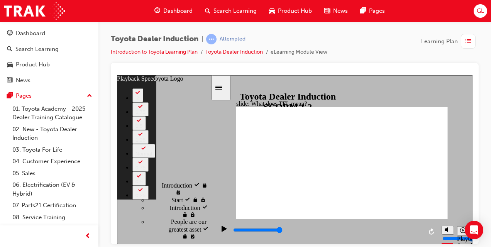
type input "139"
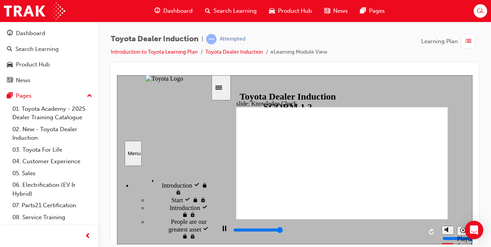
type input "5000"
radio input "true"
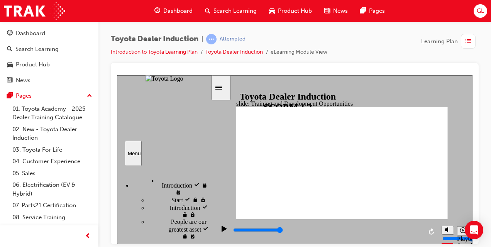
drag, startPoint x: 346, startPoint y: 163, endPoint x: 336, endPoint y: 145, distance: 20.4
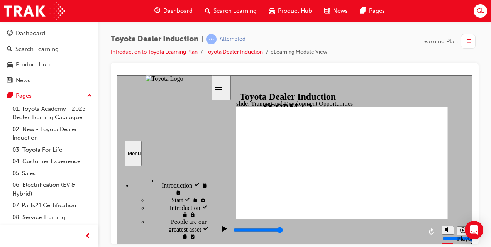
type input "5000"
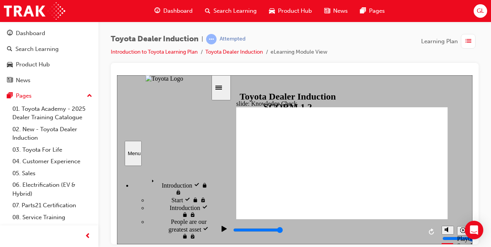
radio input "true"
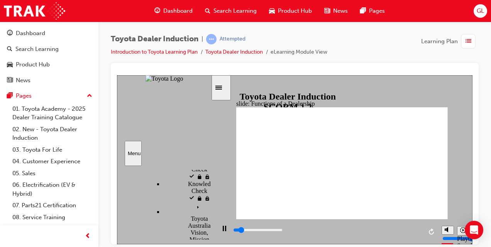
scroll to position [863, 0]
drag, startPoint x: 208, startPoint y: 173, endPoint x: 329, endPoint y: 319, distance: 189.6
click at [213, 244] on html "slide: Functions of a Dealership Rectangle 1 Rectangle 2 Functions of a Dealers…" at bounding box center [294, 159] width 355 height 169
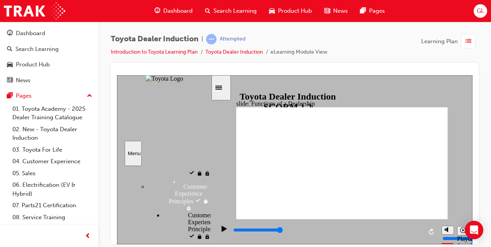
scroll to position [428, 0]
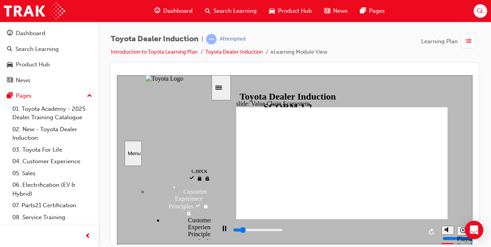
type input "10100"
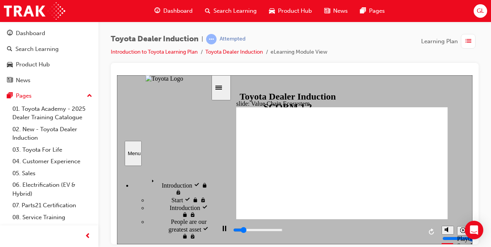
scroll to position [428, 0]
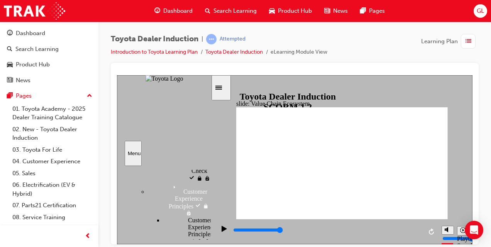
type input "11300"
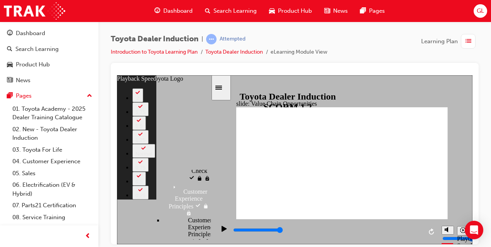
type input "64"
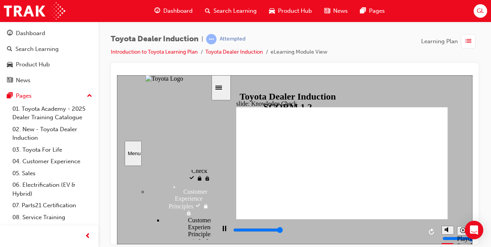
type input "5000"
radio input "true"
type input "5000"
radio input "false"
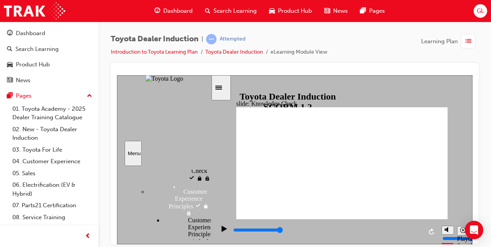
radio input "true"
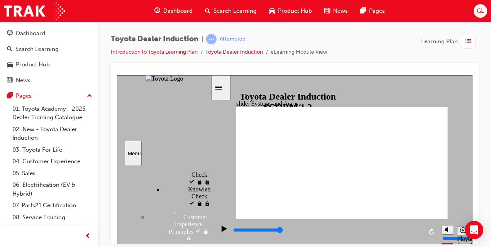
drag, startPoint x: 210, startPoint y: 208, endPoint x: 206, endPoint y: 206, distance: 4.7
click at [206, 206] on div "Introduction visited Introduction Start Start" at bounding box center [164, 202] width 94 height 74
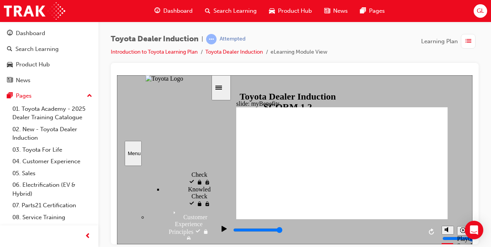
type input "5000"
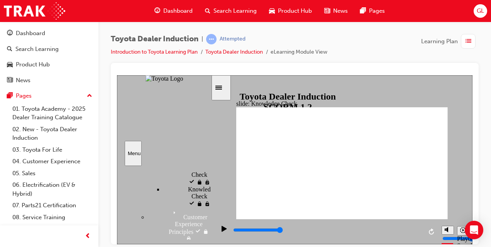
type input "a"
type input "ap"
type input "app"
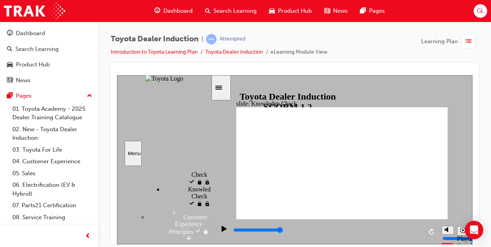
type input "app"
type input "ap"
type input "a"
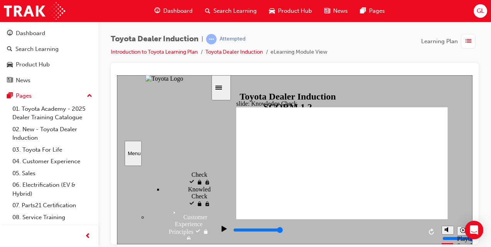
type input "t"
type input "to"
type input "toy"
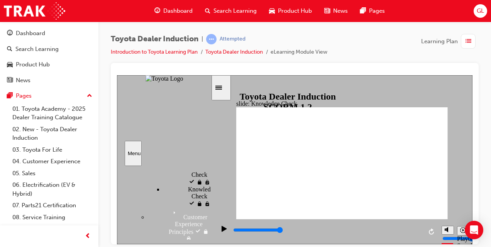
type input "toy"
type input "toyo"
type input "toyot"
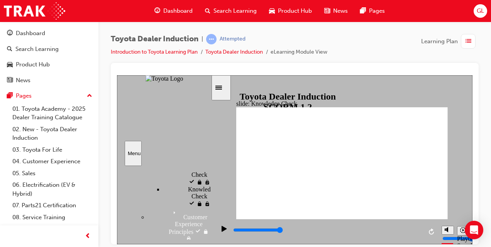
type input "toyota"
type input "toyota a"
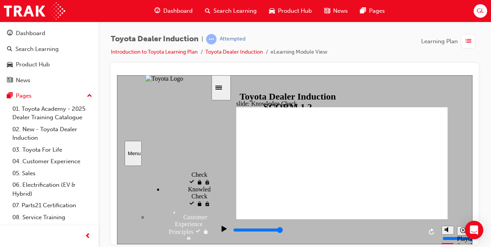
type input "toyota a"
type input "toyota ap"
type input "toyota app"
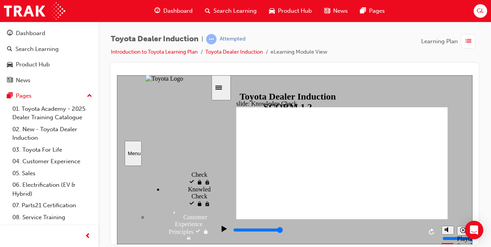
type input "toyota app"
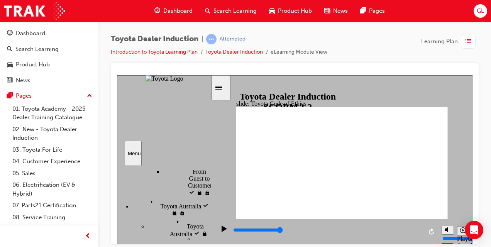
type input "8400"
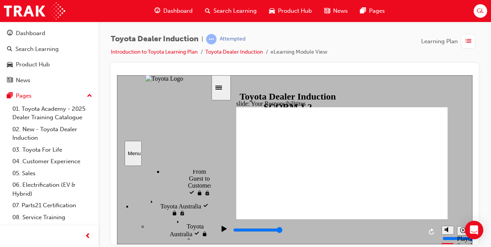
checkbox input "true"
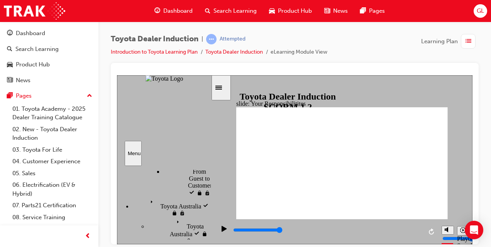
checkbox input "true"
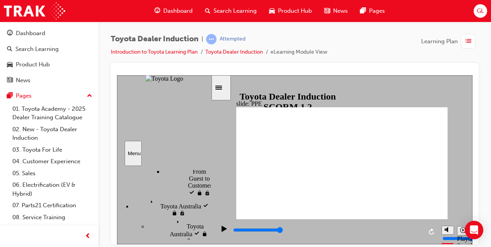
type input "5000"
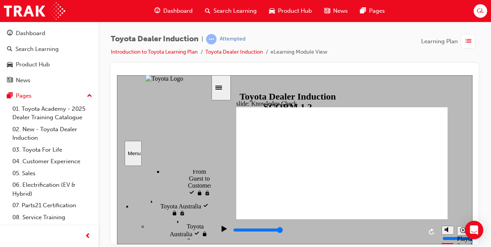
checkbox input "true"
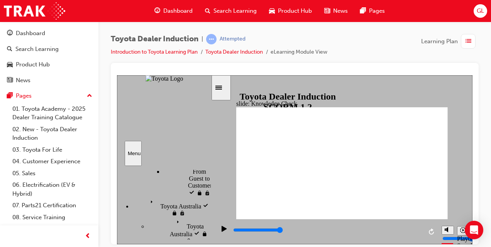
checkbox input "true"
type input "5000"
radio input "true"
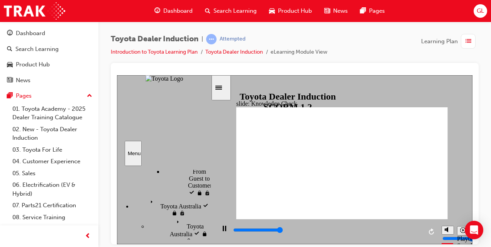
type input "5000"
checkbox input "true"
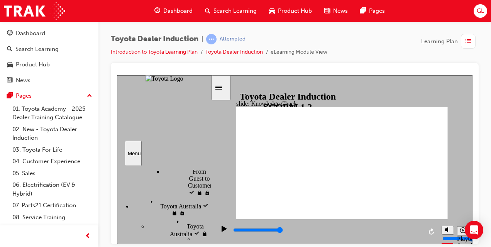
type input "5000"
checkbox input "true"
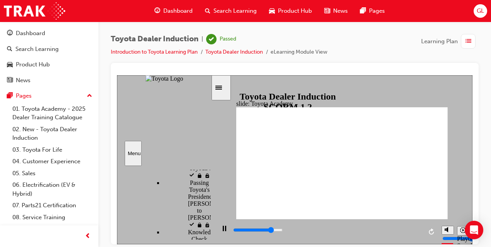
drag, startPoint x: 207, startPoint y: 235, endPoint x: 213, endPoint y: 263, distance: 28.3
click at [213, 244] on html "slide: Toyota Academy RESTART RESTART RESTART RESTART Back to top Playback Spee…" at bounding box center [294, 159] width 355 height 169
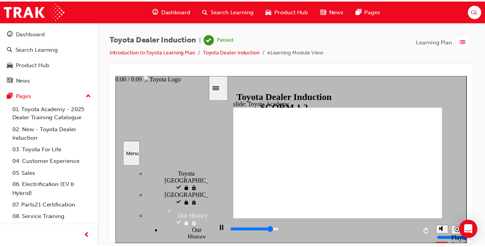
scroll to position [0, 0]
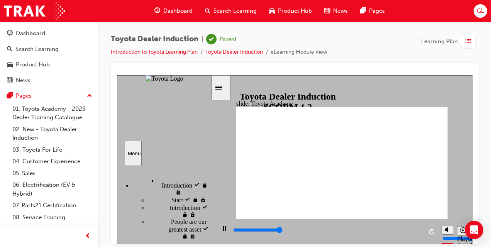
type input "9900"
click at [459, 46] on div "Learning Plan" at bounding box center [449, 41] width 57 height 15
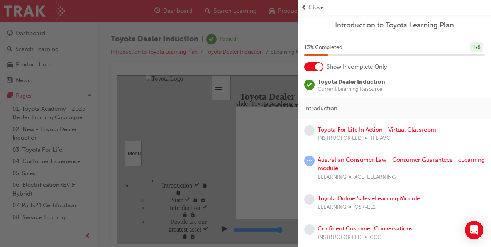
click at [339, 159] on link "Australian Consumer Law - Consumer Guarantees - eLearning module" at bounding box center [400, 164] width 167 height 16
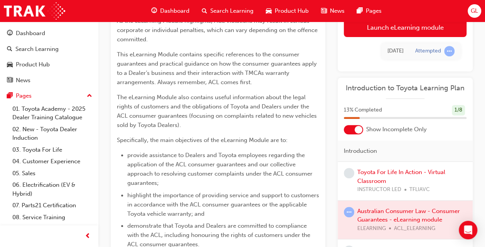
scroll to position [139, 0]
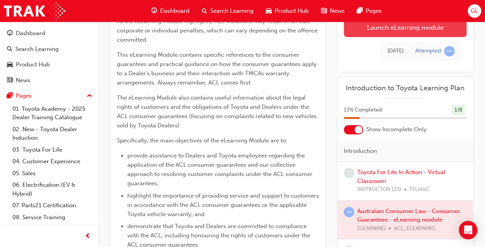
click at [405, 30] on link "Launch eLearning module" at bounding box center [405, 27] width 123 height 19
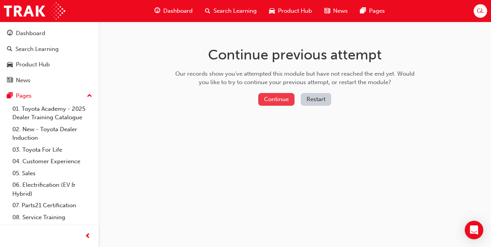
click at [281, 101] on button "Continue" at bounding box center [276, 99] width 36 height 13
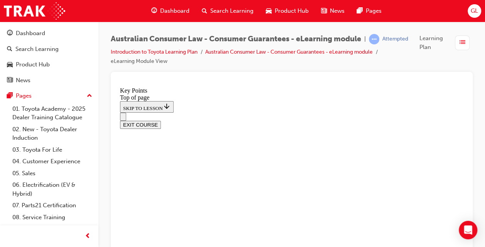
scroll to position [423, 0]
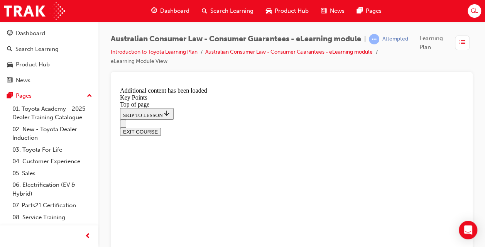
scroll to position [1111, 0]
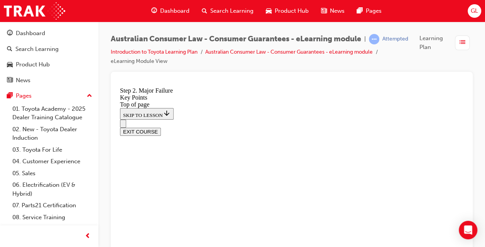
scroll to position [1506, 0]
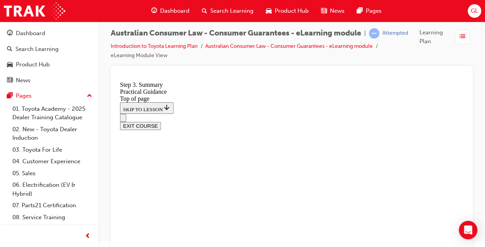
scroll to position [174, 0]
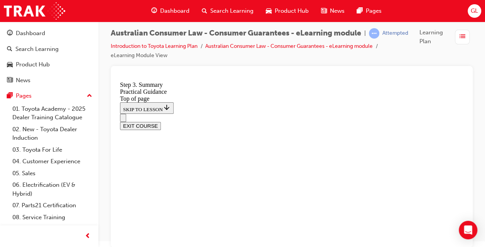
scroll to position [197, 0]
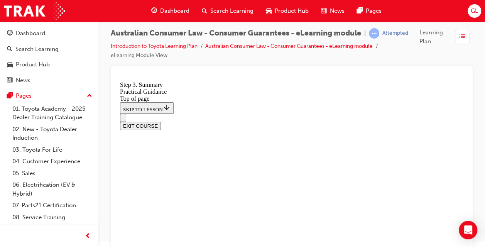
drag, startPoint x: 174, startPoint y: 184, endPoint x: 169, endPoint y: 196, distance: 13.0
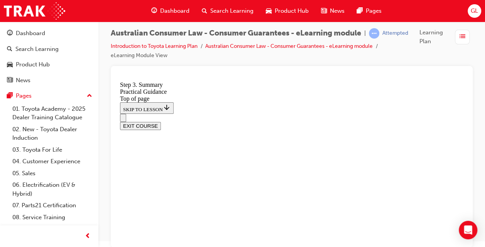
click at [161, 122] on button "EXIT COURSE" at bounding box center [140, 126] width 41 height 8
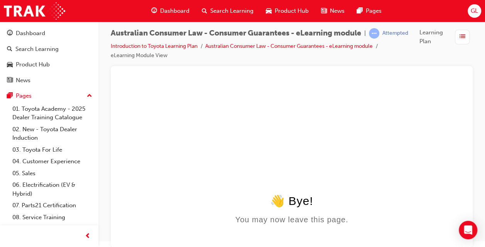
scroll to position [0, 0]
click at [464, 35] on span "list-icon" at bounding box center [462, 37] width 6 height 10
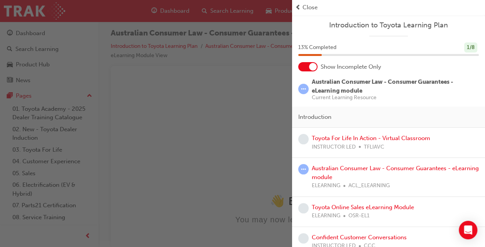
click at [319, 84] on span "Australian Consumer Law - Consumer Guarantees - eLearning module" at bounding box center [383, 86] width 142 height 16
click at [337, 174] on link "Australian Consumer Law - Consumer Guarantees - eLearning module" at bounding box center [395, 173] width 167 height 16
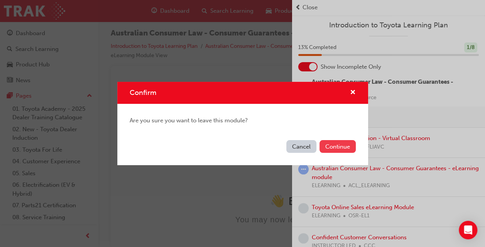
click at [338, 148] on button "Continue" at bounding box center [337, 146] width 36 height 13
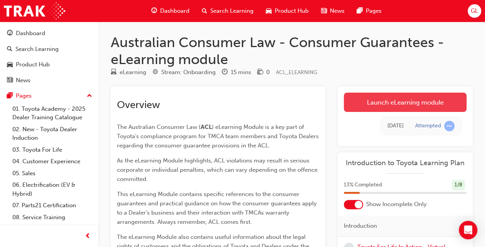
click at [395, 102] on link "Launch eLearning module" at bounding box center [405, 102] width 123 height 19
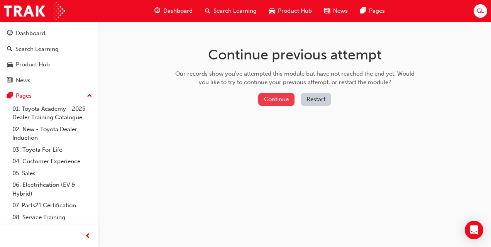
click at [270, 100] on button "Continue" at bounding box center [276, 99] width 36 height 13
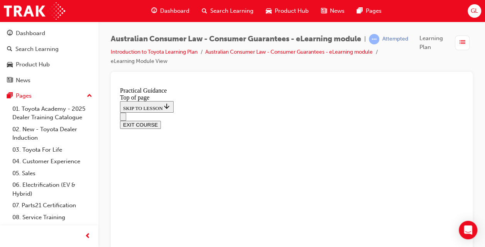
scroll to position [135, 0]
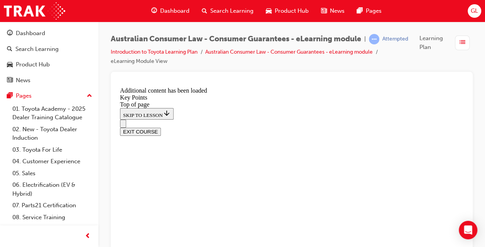
scroll to position [1444, 0]
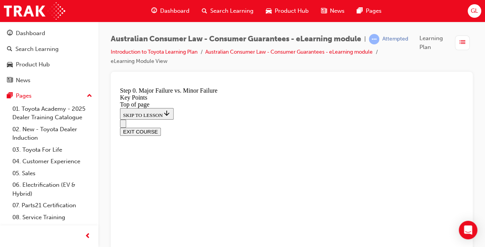
scroll to position [369, 0]
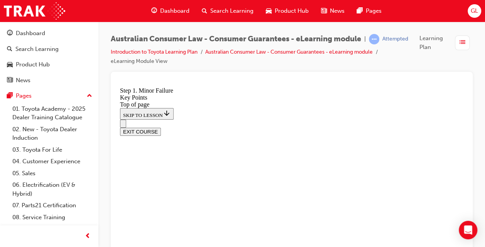
scroll to position [1201, 0]
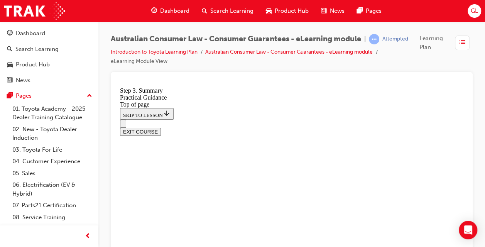
scroll to position [136, 0]
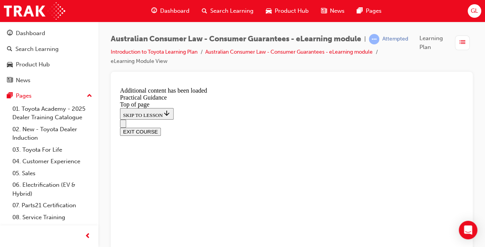
scroll to position [1449, 0]
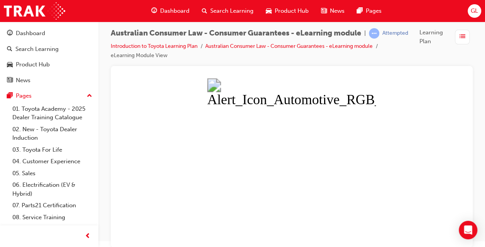
scroll to position [6, 0]
drag, startPoint x: 204, startPoint y: 178, endPoint x: 204, endPoint y: 184, distance: 5.4
click at [204, 184] on button "Unzoom image" at bounding box center [292, 162] width 350 height 169
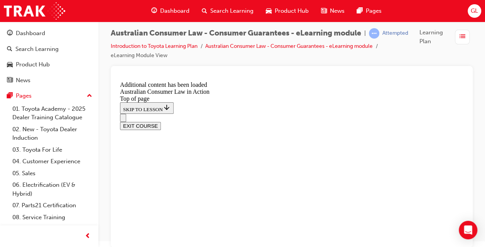
scroll to position [483, 0]
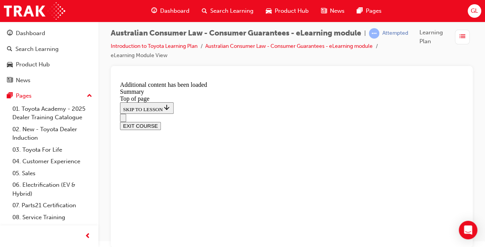
scroll to position [375, 0]
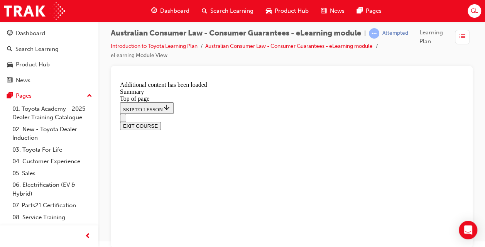
scroll to position [696, 0]
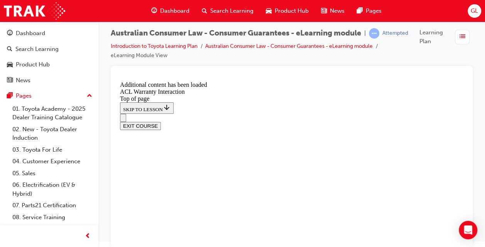
scroll to position [495, 0]
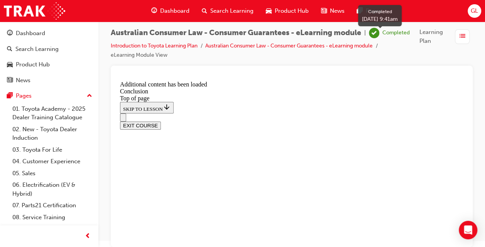
click at [398, 29] on div "Completed" at bounding box center [395, 32] width 27 height 7
click at [431, 32] on span "Learning Plan" at bounding box center [435, 36] width 32 height 17
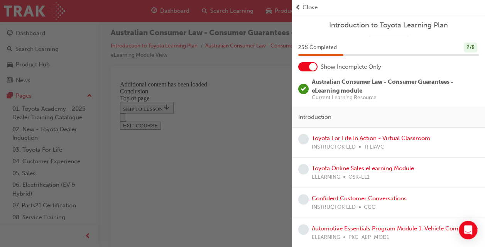
click at [300, 5] on span "prev-icon" at bounding box center [298, 7] width 6 height 9
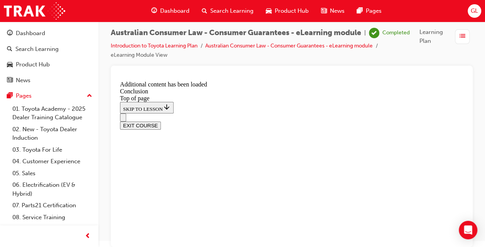
click at [472, 12] on span "GL" at bounding box center [474, 11] width 7 height 9
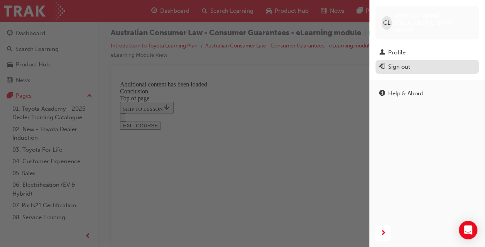
click at [407, 62] on div "Sign out" at bounding box center [399, 66] width 22 height 9
